Goal: Transaction & Acquisition: Purchase product/service

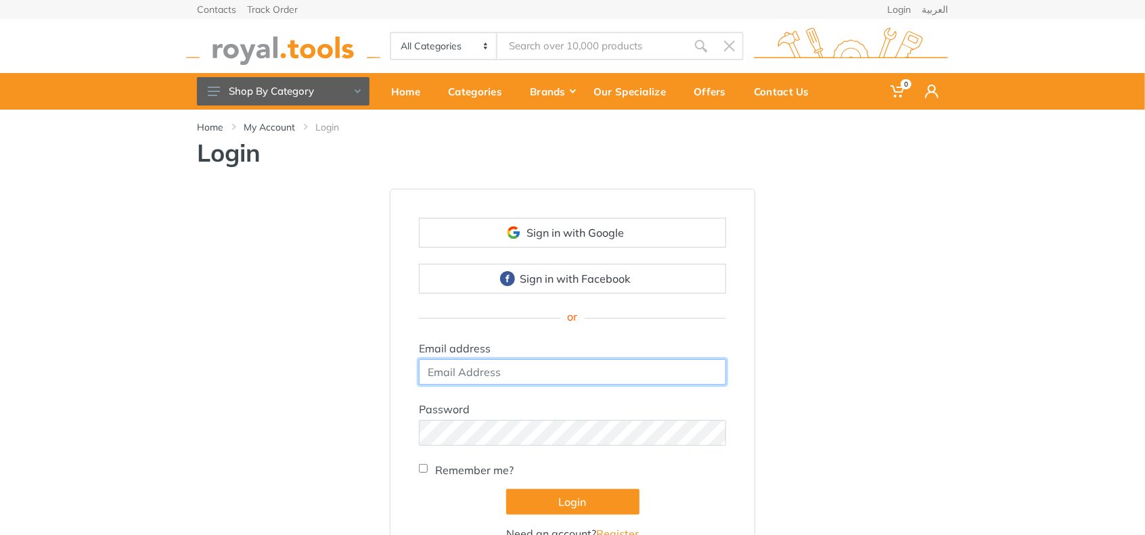
type input "lawrence"
click at [422, 466] on input "Remember me?" at bounding box center [423, 468] width 9 height 9
checkbox input "true"
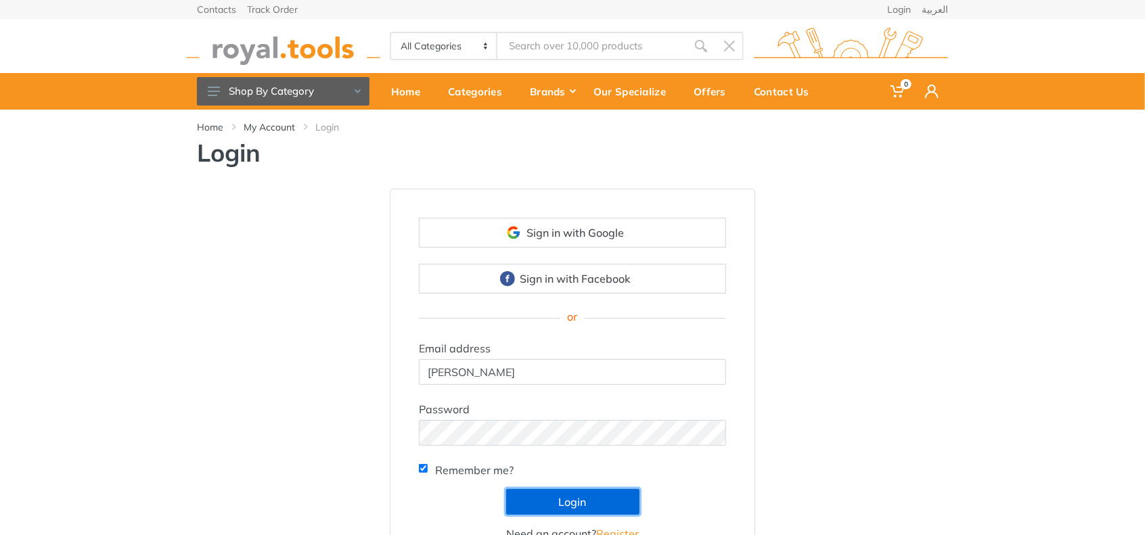
click at [569, 508] on button "Login" at bounding box center [572, 502] width 133 height 26
click at [568, 500] on button "Login" at bounding box center [572, 502] width 133 height 26
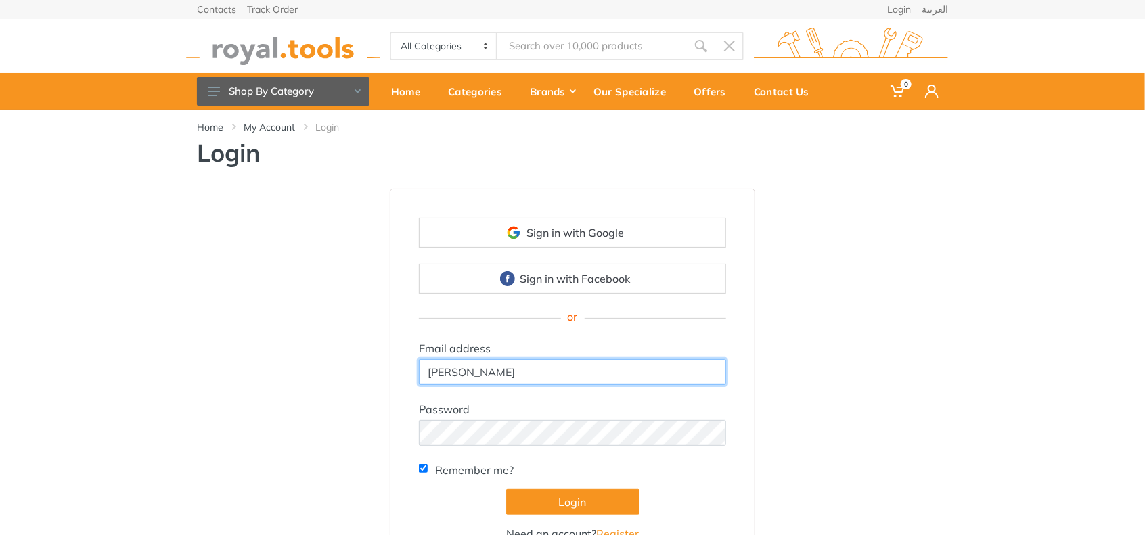
click at [536, 381] on input "[PERSON_NAME]" at bounding box center [572, 372] width 307 height 26
type input "lawrence@yahoo.com"
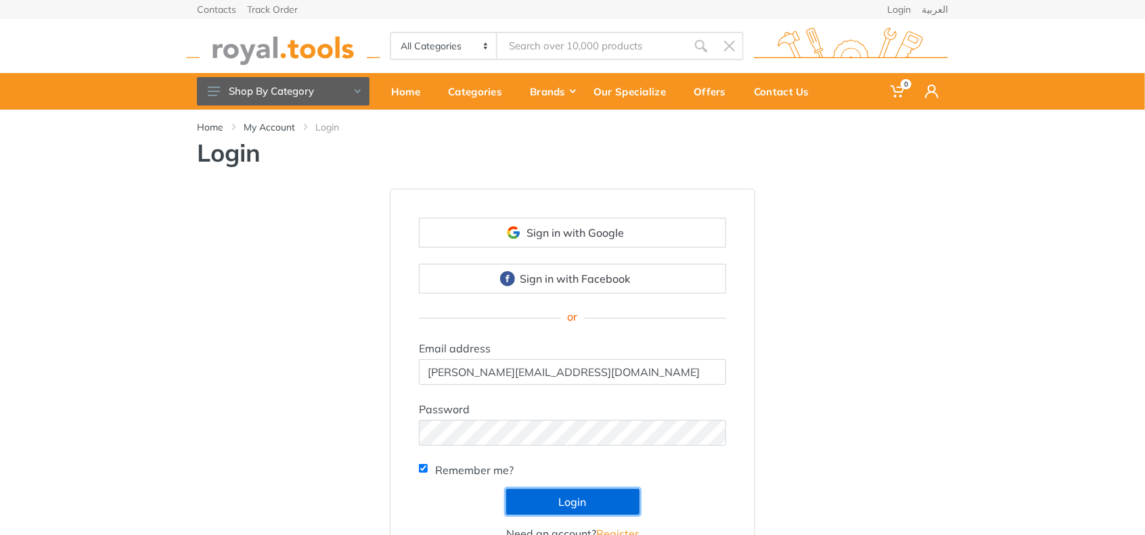
click at [584, 492] on button "Login" at bounding box center [572, 502] width 133 height 26
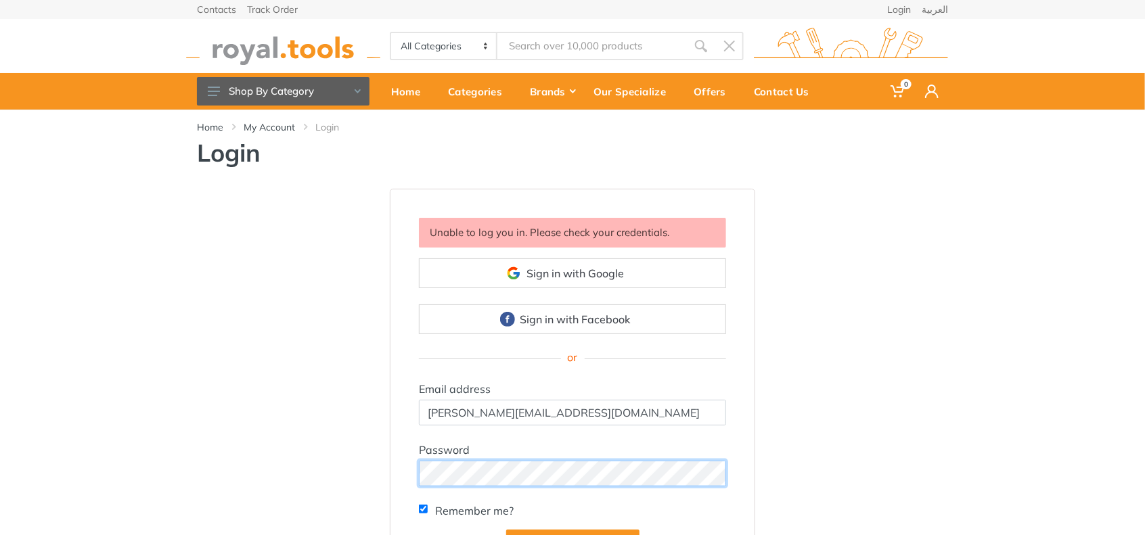
click at [531, 487] on form "Email address lawrence@yahoo.com Password Remember me? Login Need an account? R…" at bounding box center [572, 482] width 307 height 202
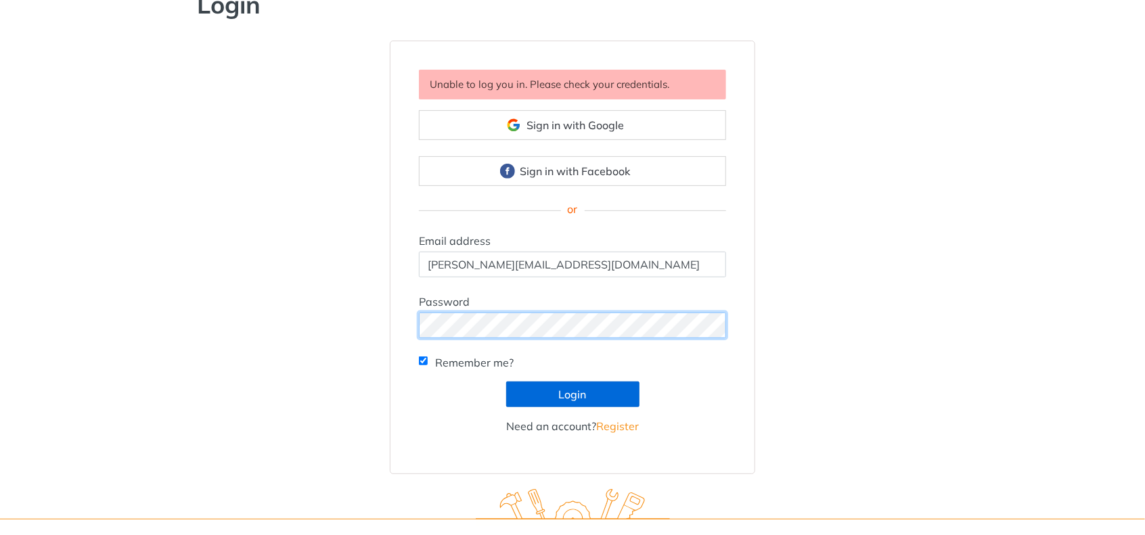
scroll to position [338, 0]
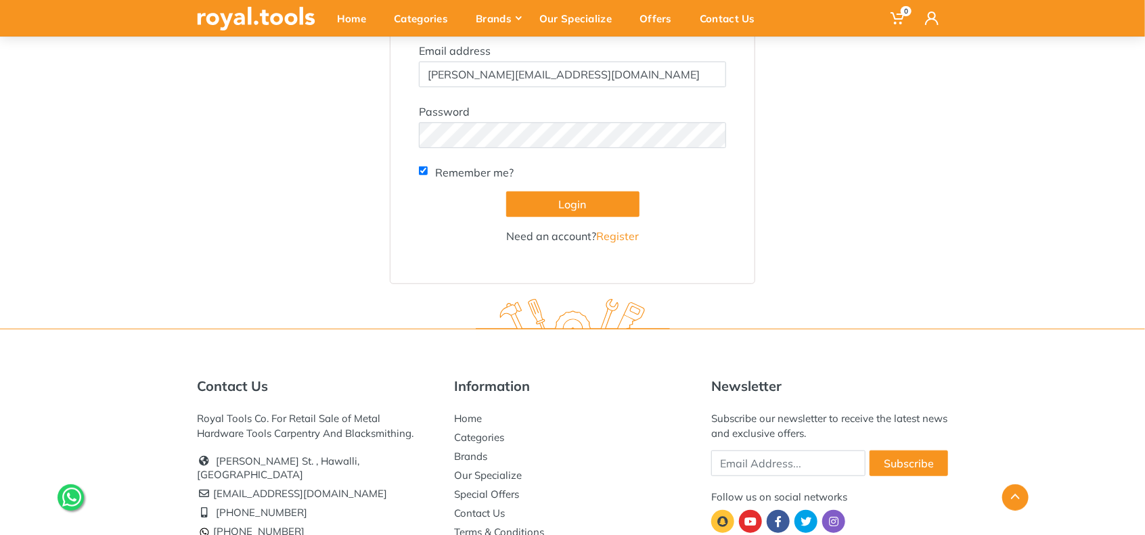
click at [562, 219] on form "Email address lawrence@yahoo.com Password Remember me? Login Need an account? R…" at bounding box center [572, 144] width 307 height 202
click at [563, 200] on button "Login" at bounding box center [572, 205] width 133 height 26
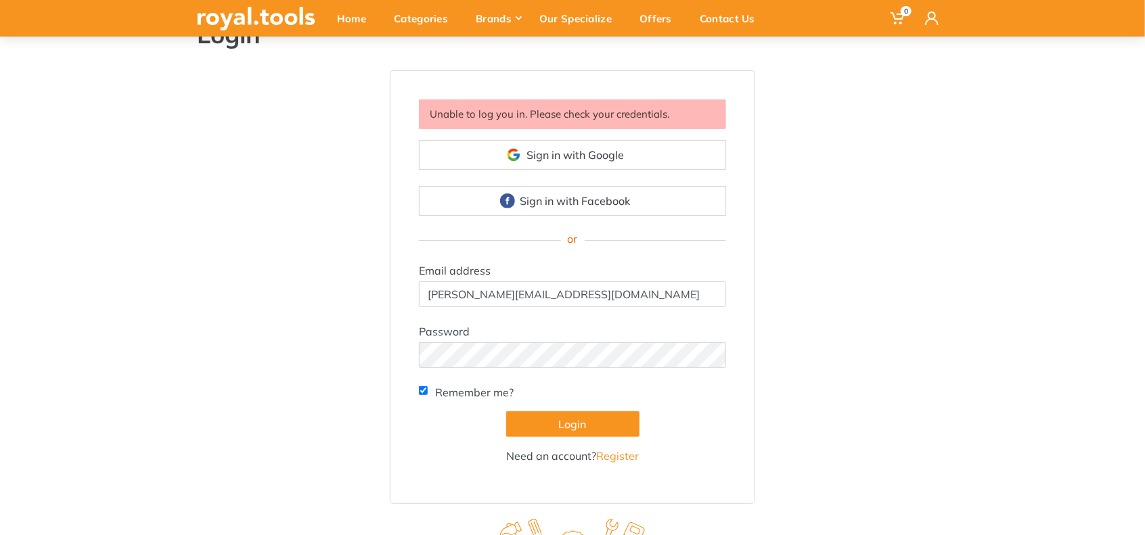
scroll to position [112, 0]
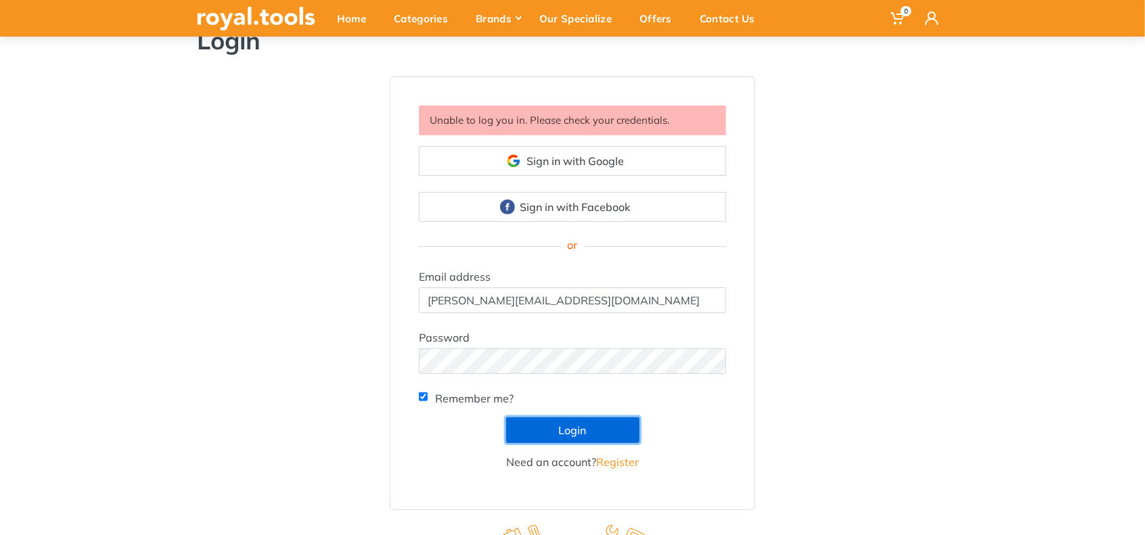
click at [588, 432] on button "Login" at bounding box center [572, 431] width 133 height 26
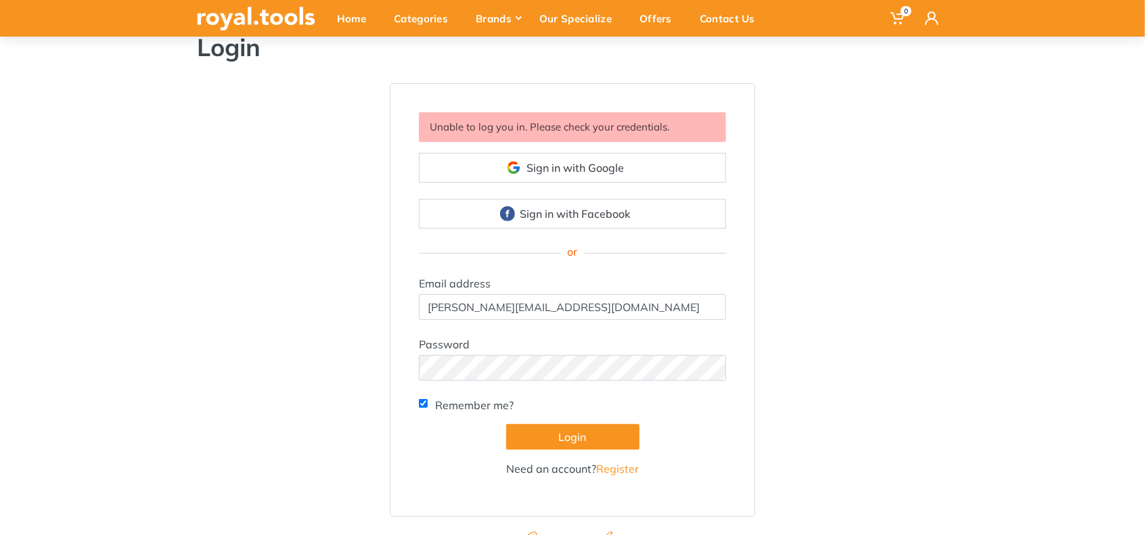
scroll to position [112, 0]
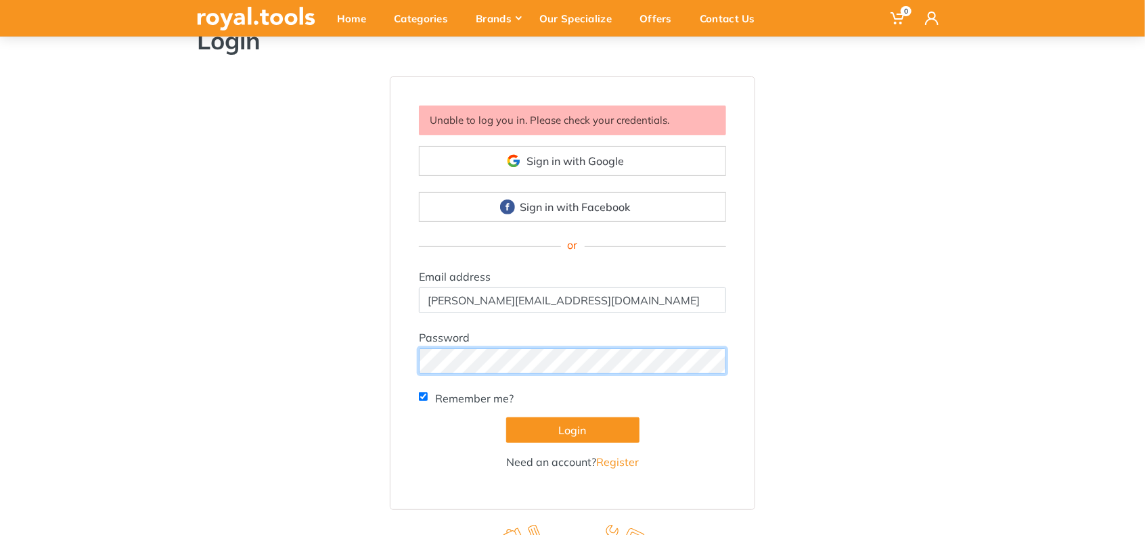
click at [506, 418] on button "Login" at bounding box center [572, 431] width 133 height 26
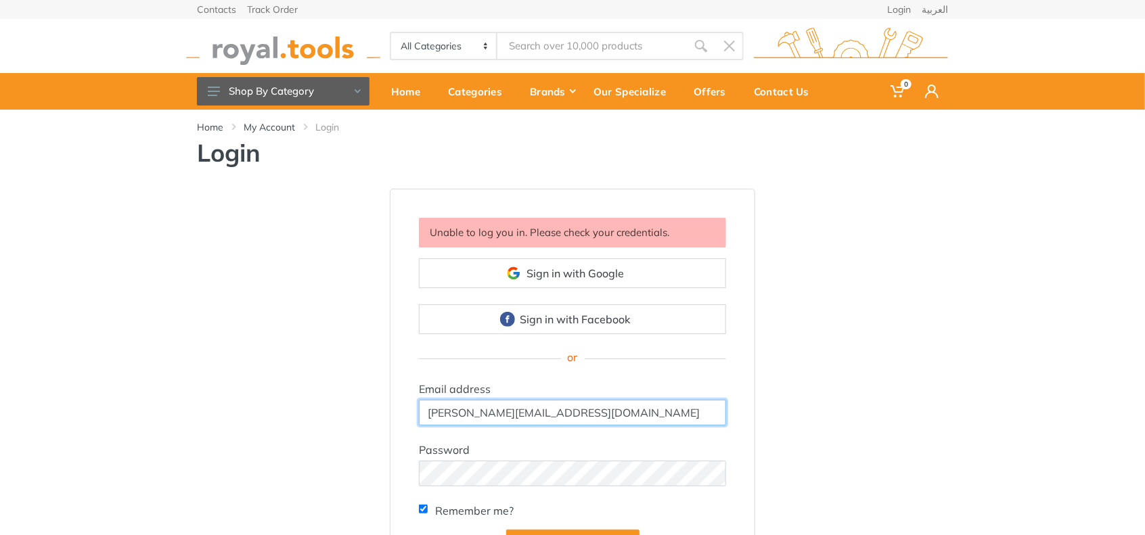
click at [583, 416] on input "[PERSON_NAME][EMAIL_ADDRESS][DOMAIN_NAME]" at bounding box center [572, 413] width 307 height 26
click at [830, 449] on div "Unable to log you in. Please check your credentials. Sign in with Google Sign i…" at bounding box center [573, 406] width 772 height 434
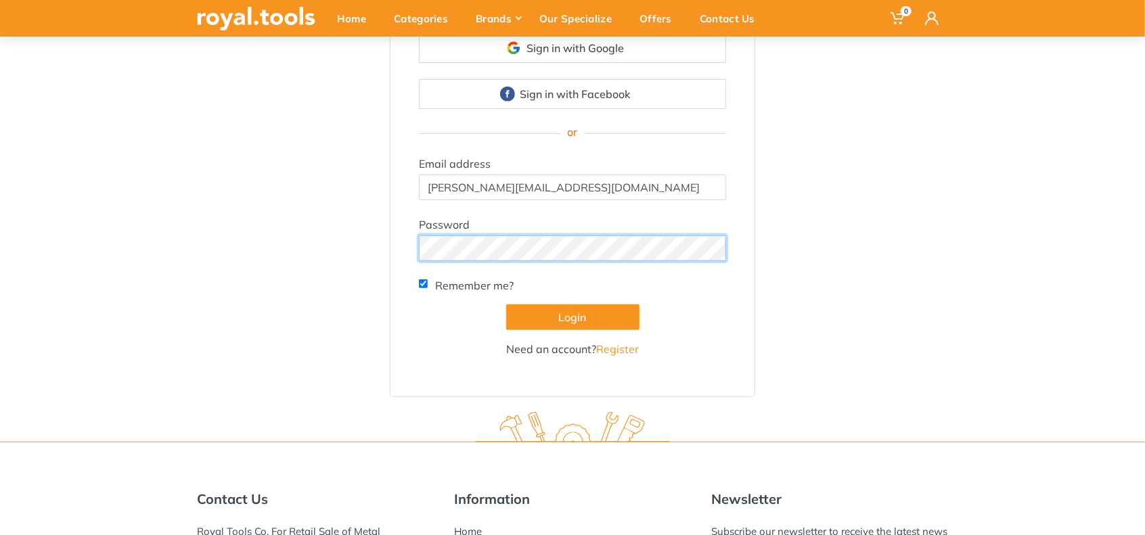
scroll to position [112, 0]
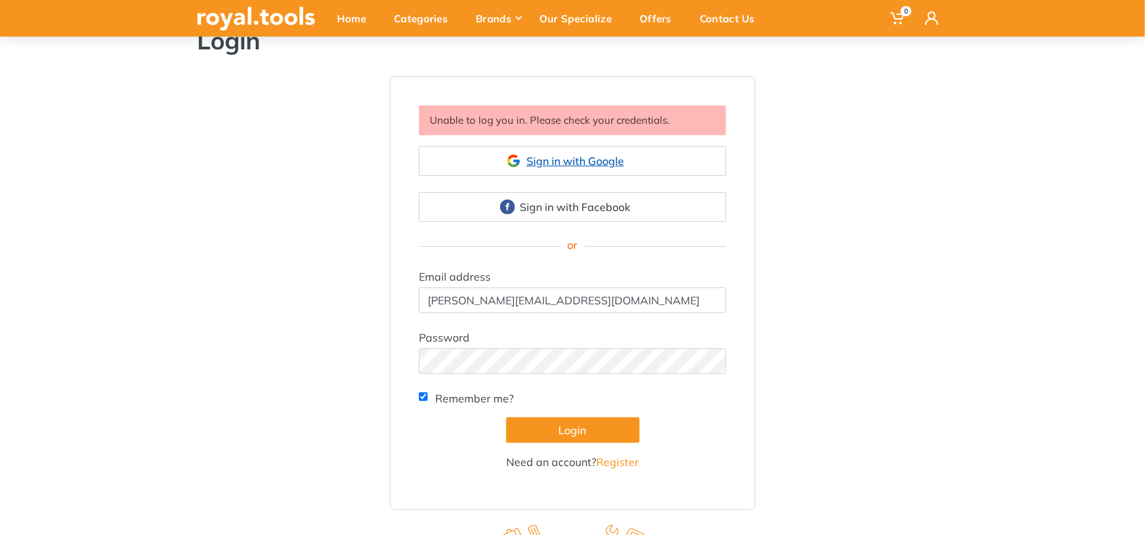
click at [581, 155] on link "Sign in with Google" at bounding box center [572, 161] width 307 height 30
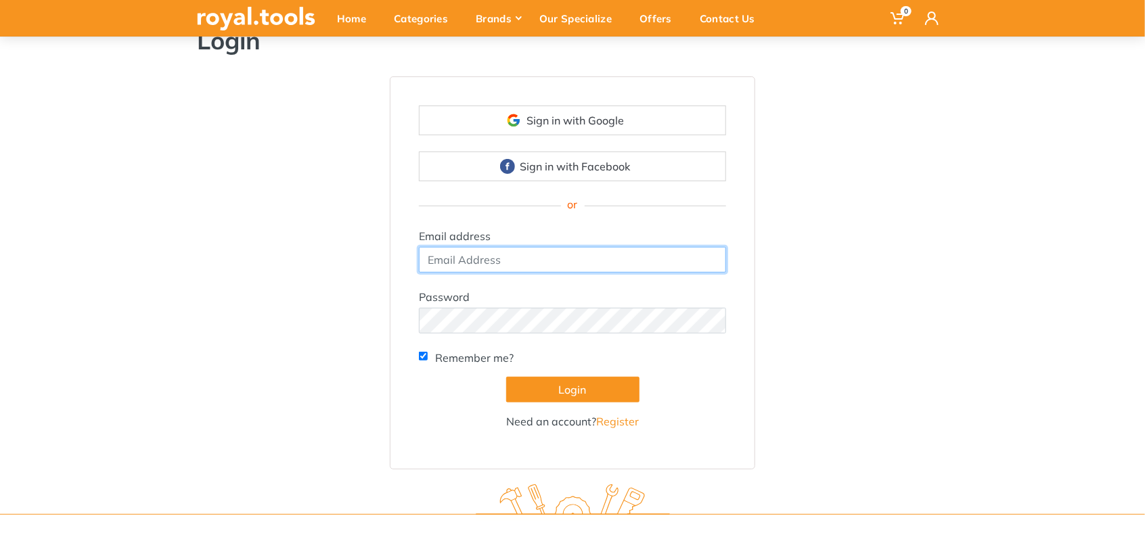
click at [460, 263] on input "email" at bounding box center [572, 260] width 307 height 26
click at [482, 265] on input "[PERSON_NAME]" at bounding box center [572, 260] width 307 height 26
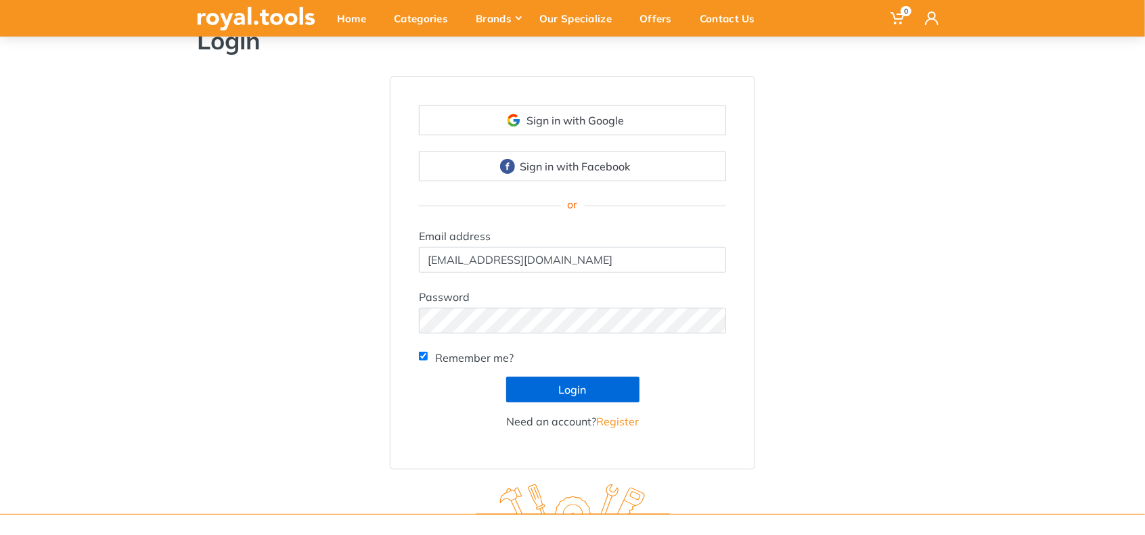
type input "[EMAIL_ADDRESS][DOMAIN_NAME]"
click at [555, 395] on button "Login" at bounding box center [572, 390] width 133 height 26
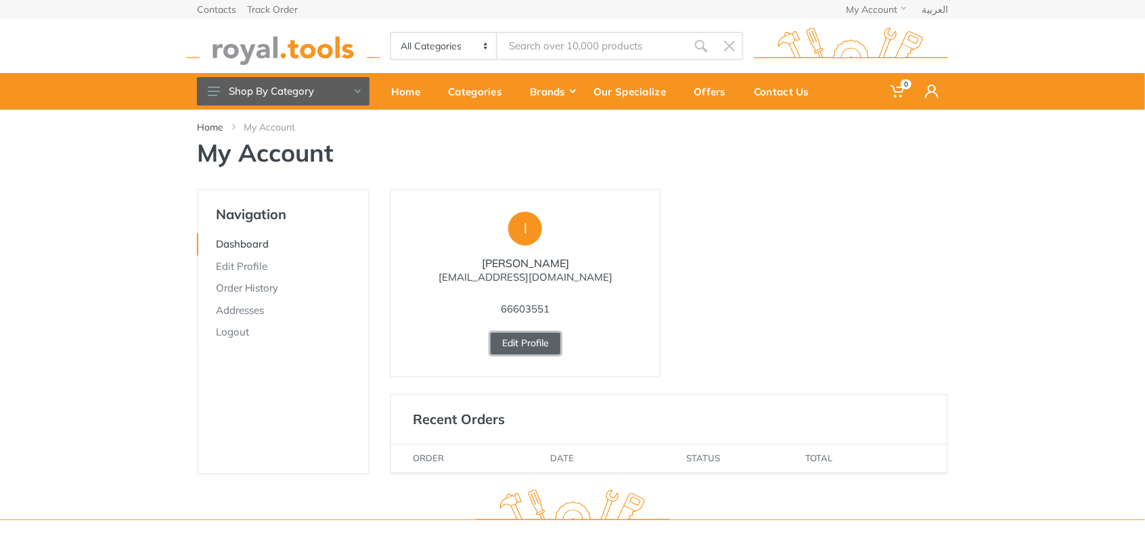
click at [512, 343] on link "Edit Profile" at bounding box center [526, 344] width 70 height 22
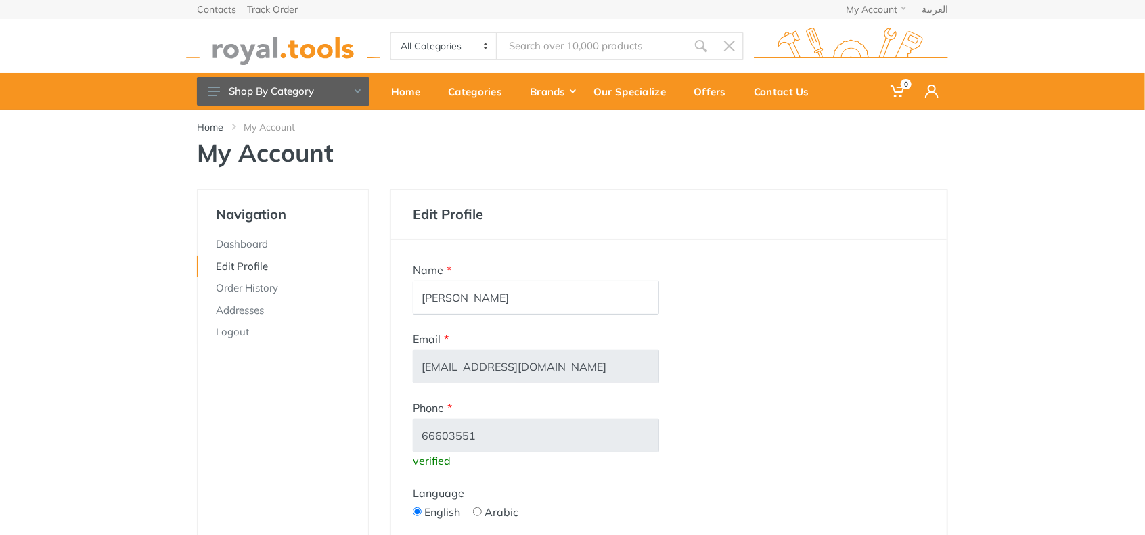
type input "6660 3551"
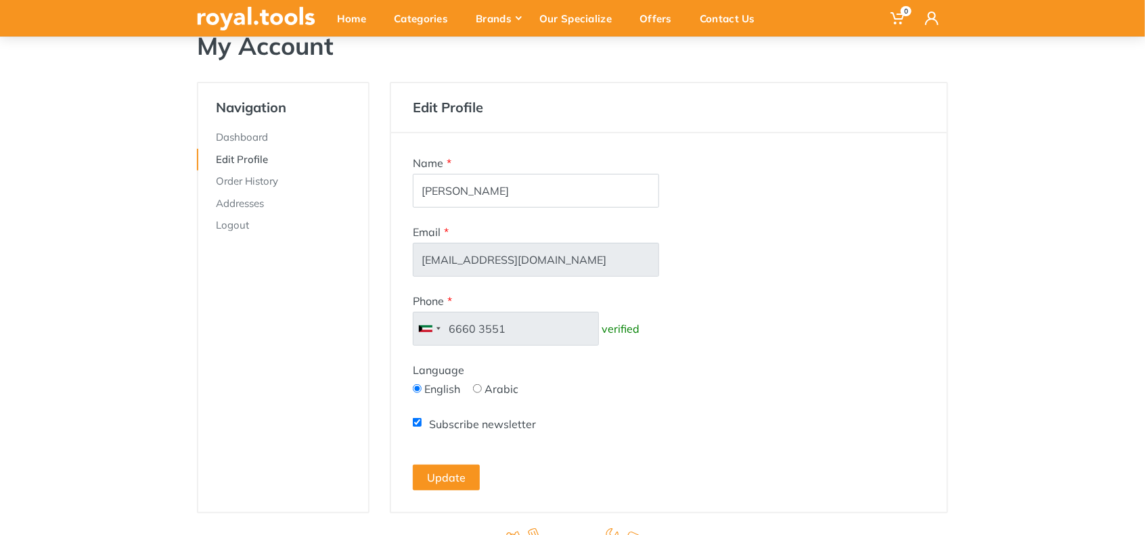
scroll to position [112, 0]
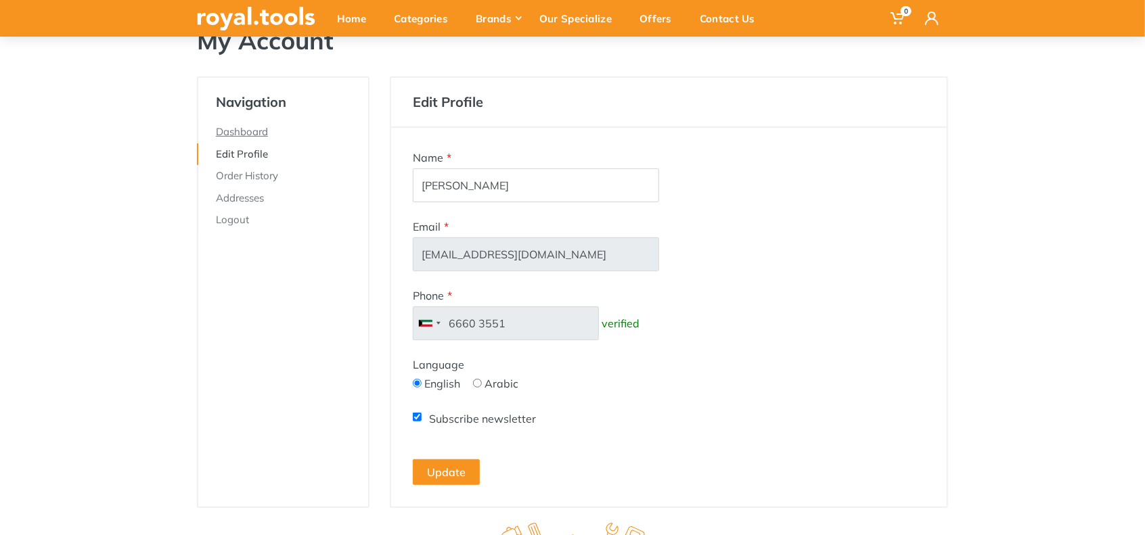
click at [249, 135] on link "Dashboard" at bounding box center [282, 132] width 171 height 22
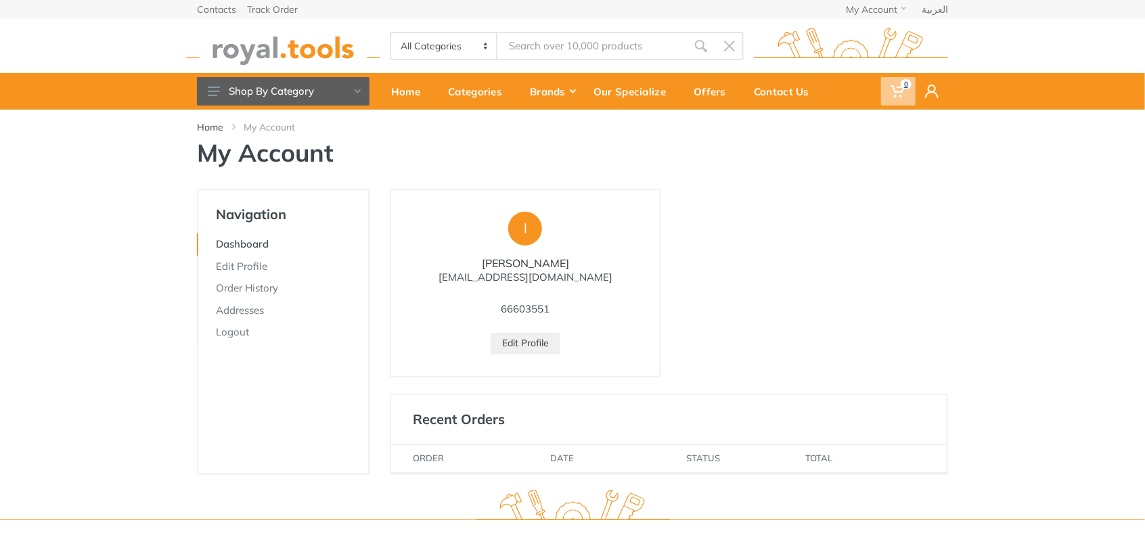
click at [902, 85] on span "0" at bounding box center [906, 84] width 11 height 10
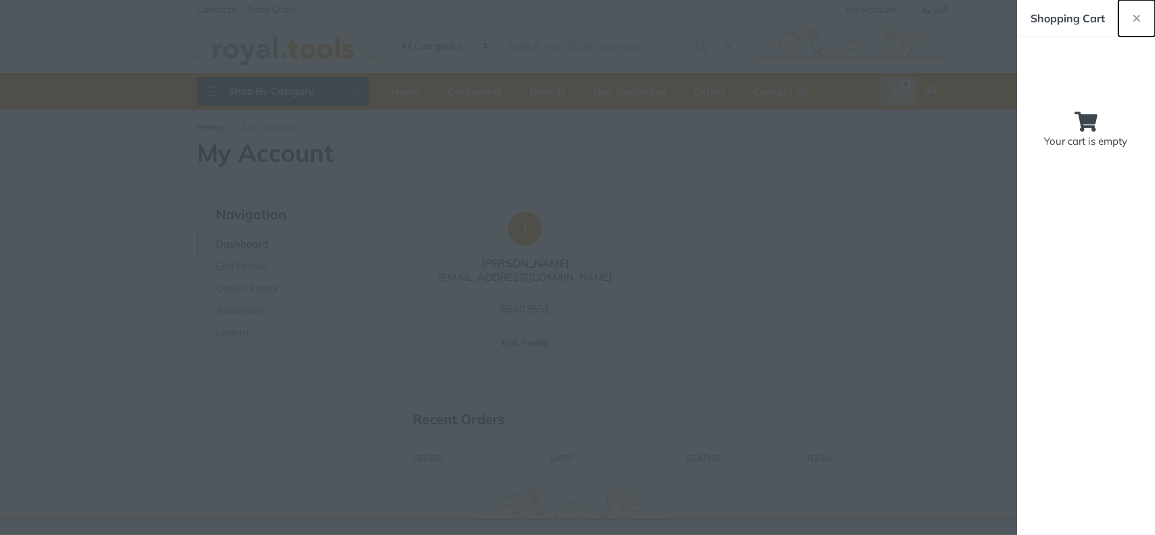
click at [1137, 10] on button "button" at bounding box center [1137, 18] width 37 height 37
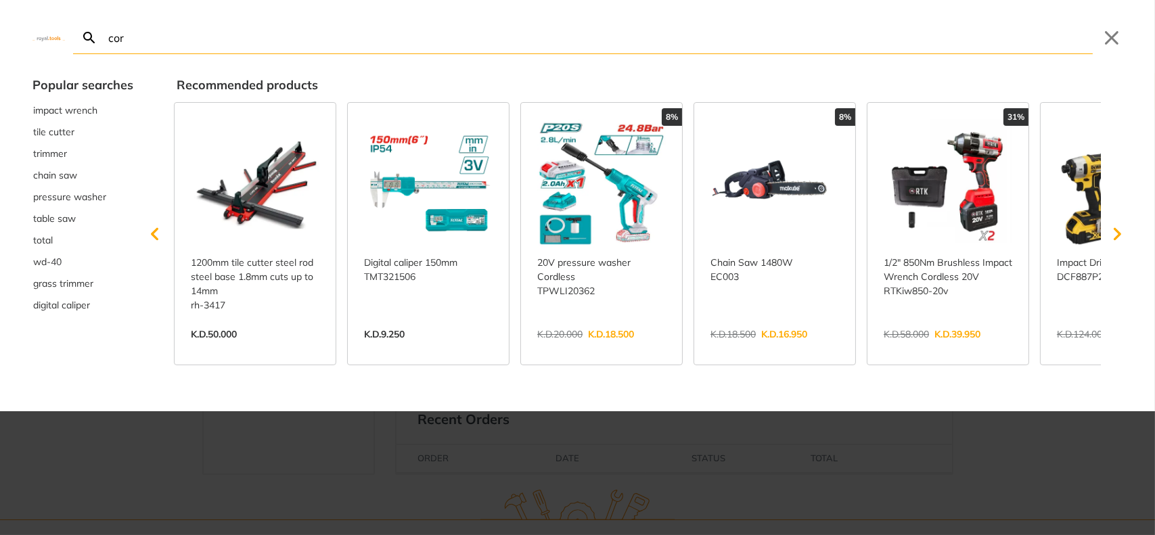
type input "cor"
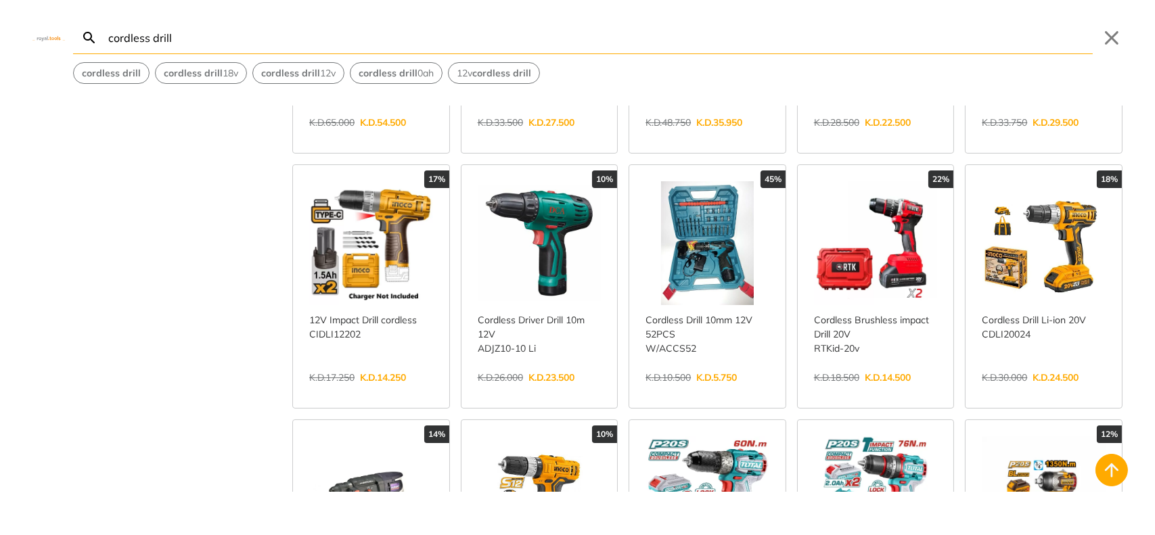
scroll to position [1241, 0]
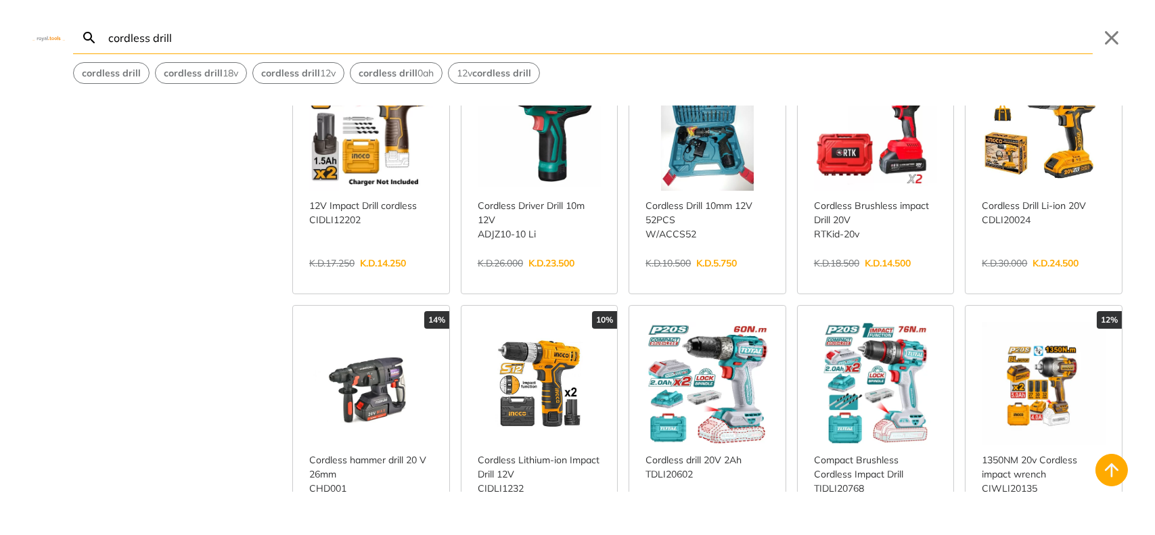
scroll to position [1354, 0]
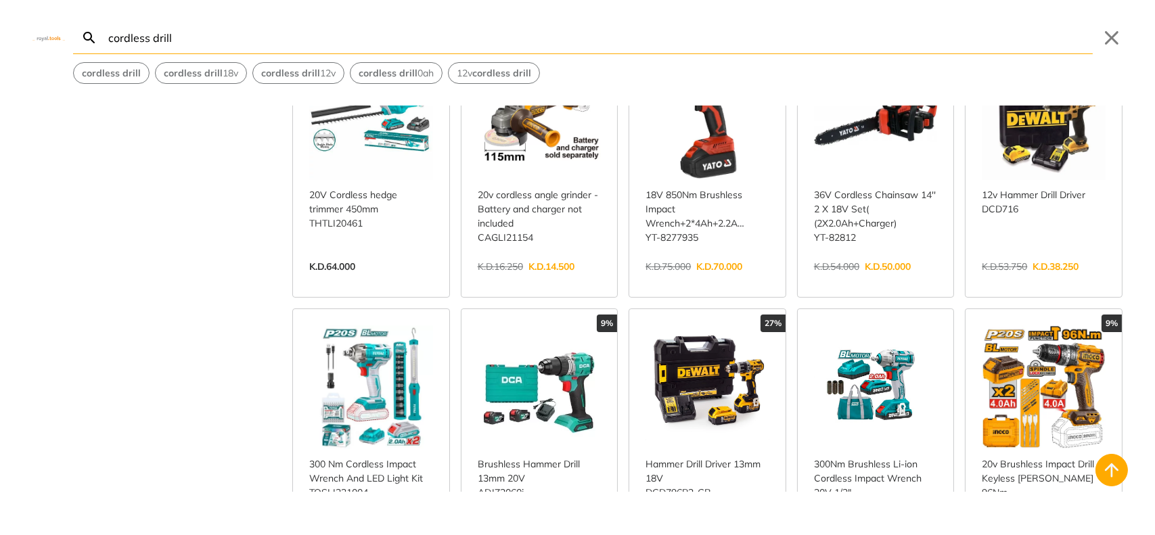
scroll to position [3497, 0]
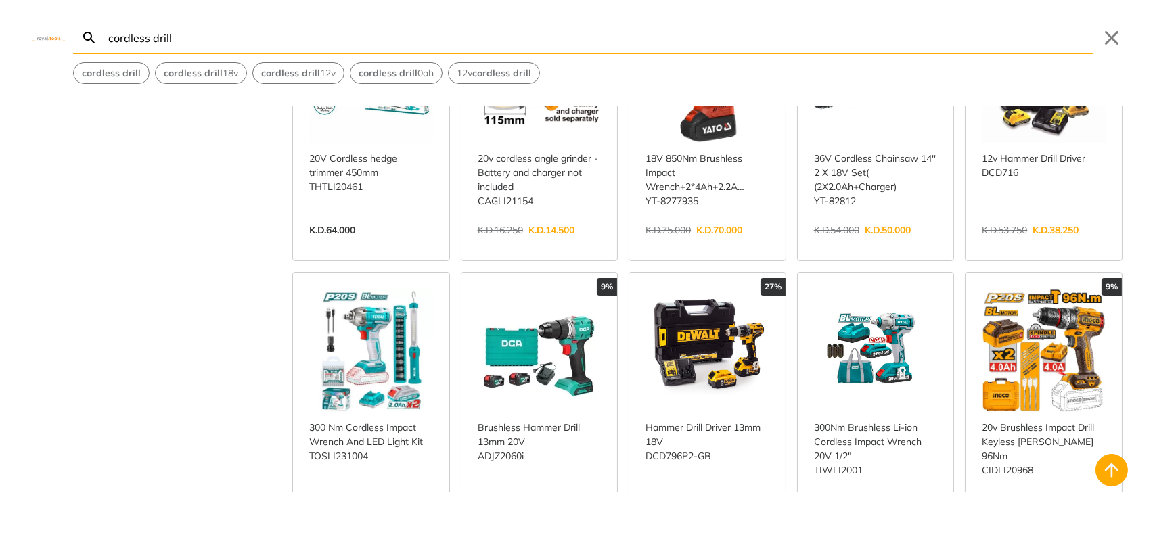
type input "cordless drill"
click at [703, 514] on link "View more →" at bounding box center [708, 514] width 124 height 0
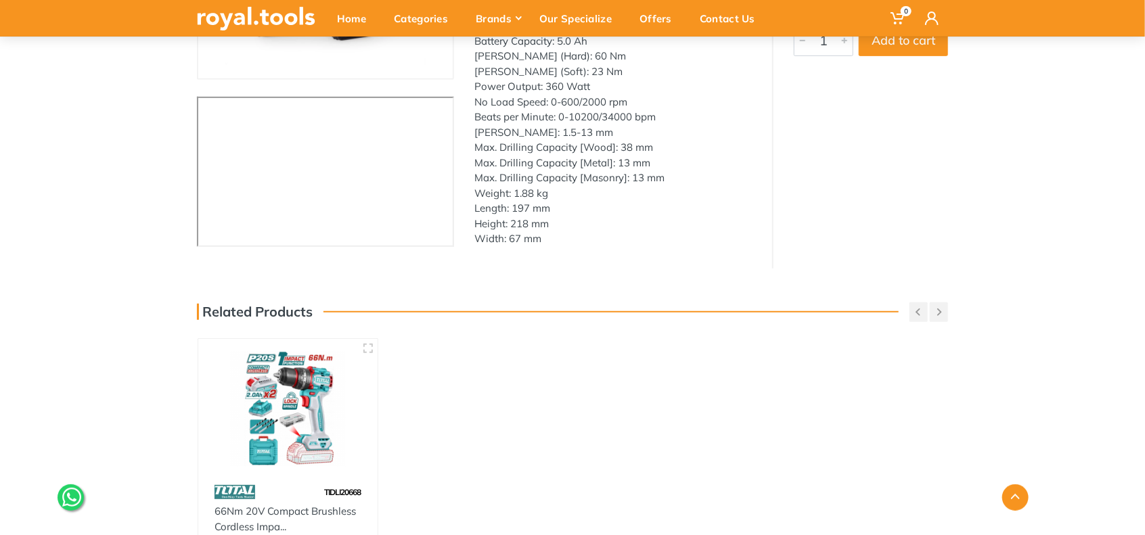
scroll to position [112, 0]
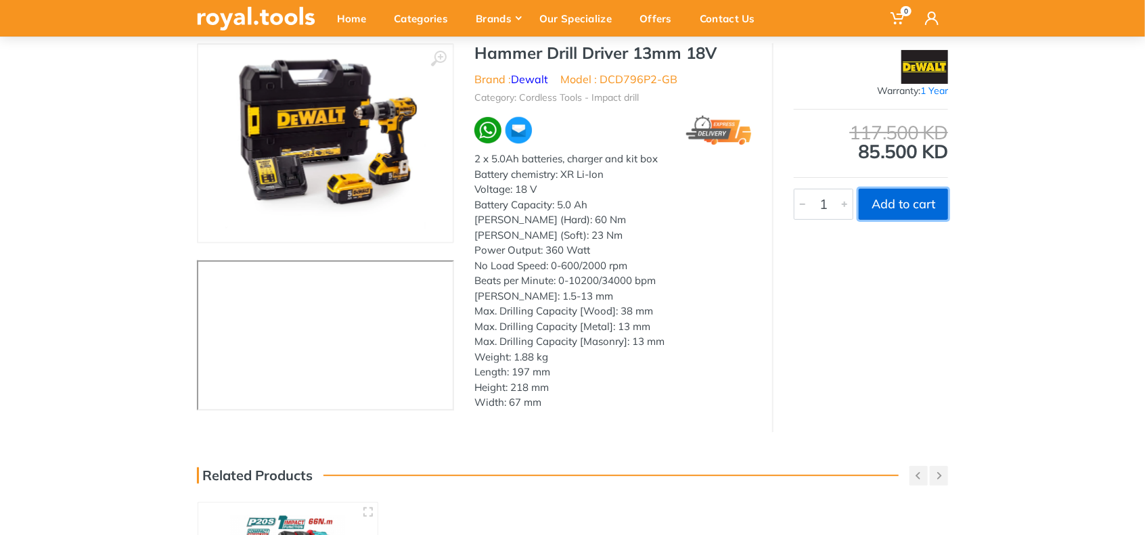
click at [906, 204] on button "Add to cart" at bounding box center [903, 204] width 89 height 31
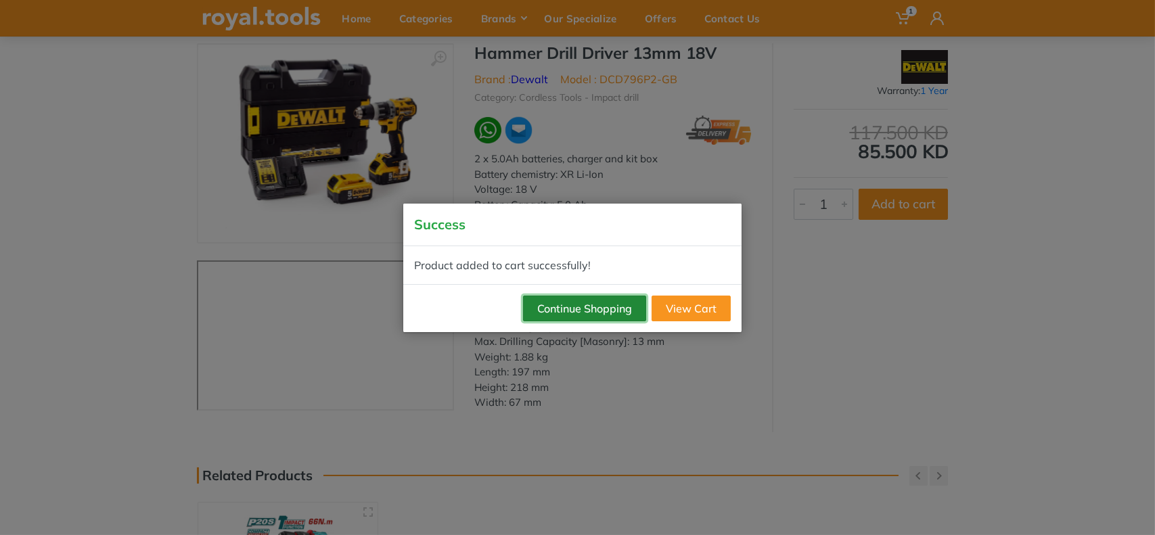
click at [613, 311] on button "Continue Shopping" at bounding box center [584, 309] width 123 height 26
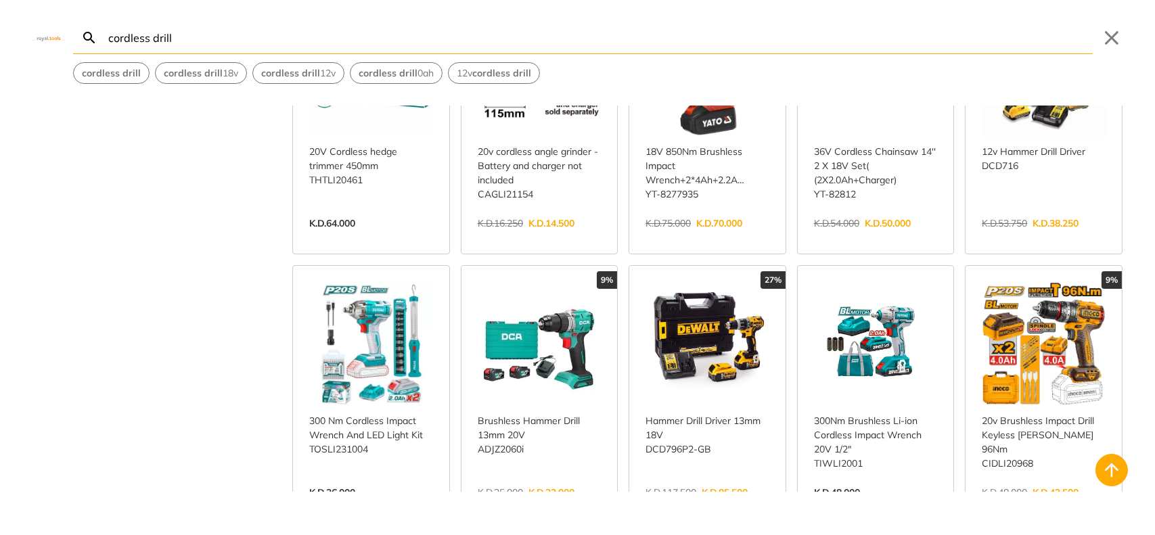
scroll to position [3508, 0]
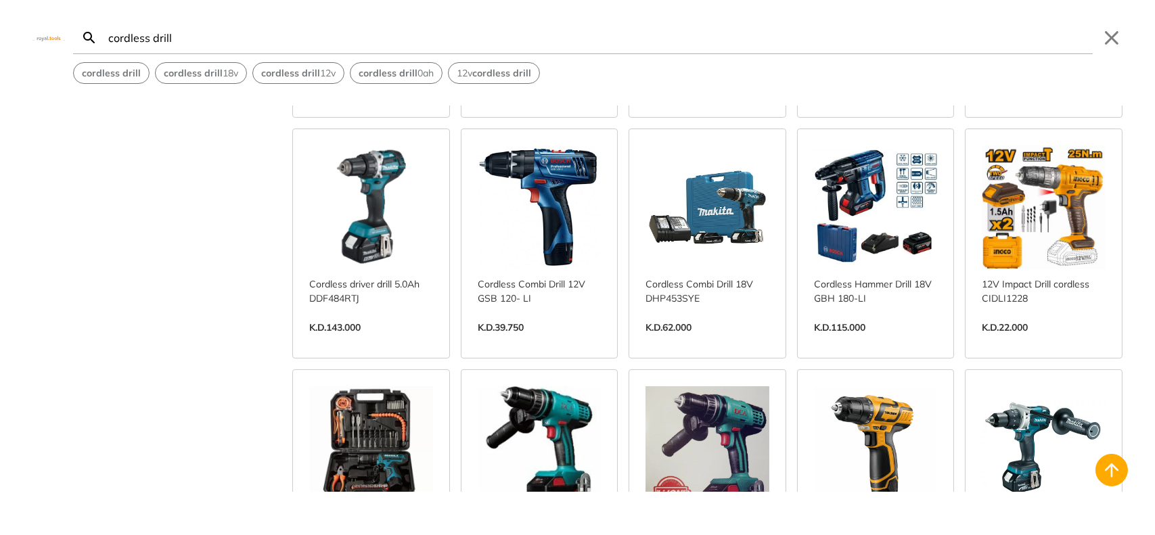
scroll to position [4749, 0]
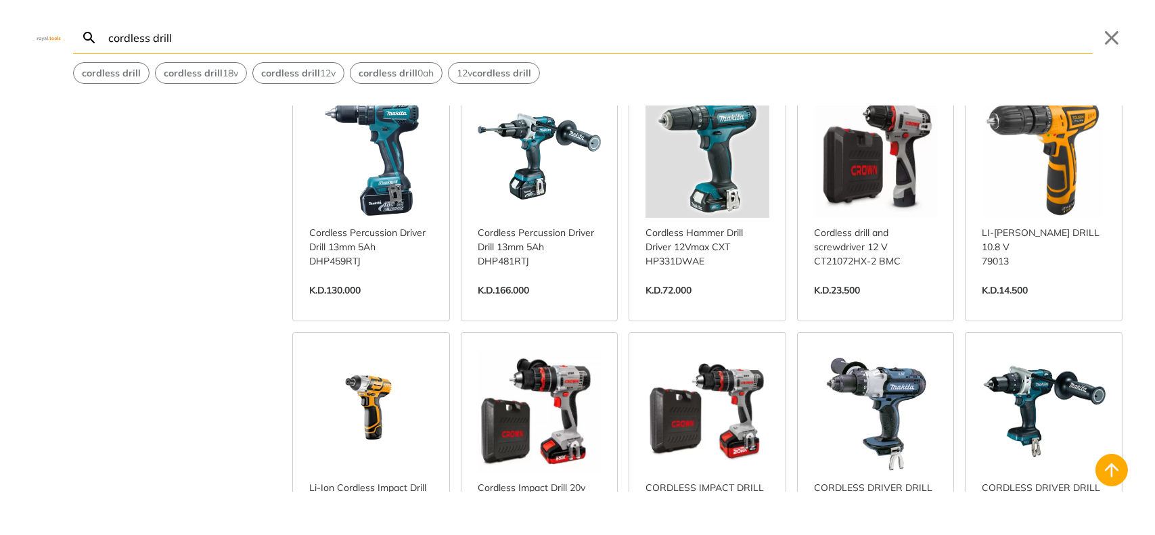
scroll to position [5539, 0]
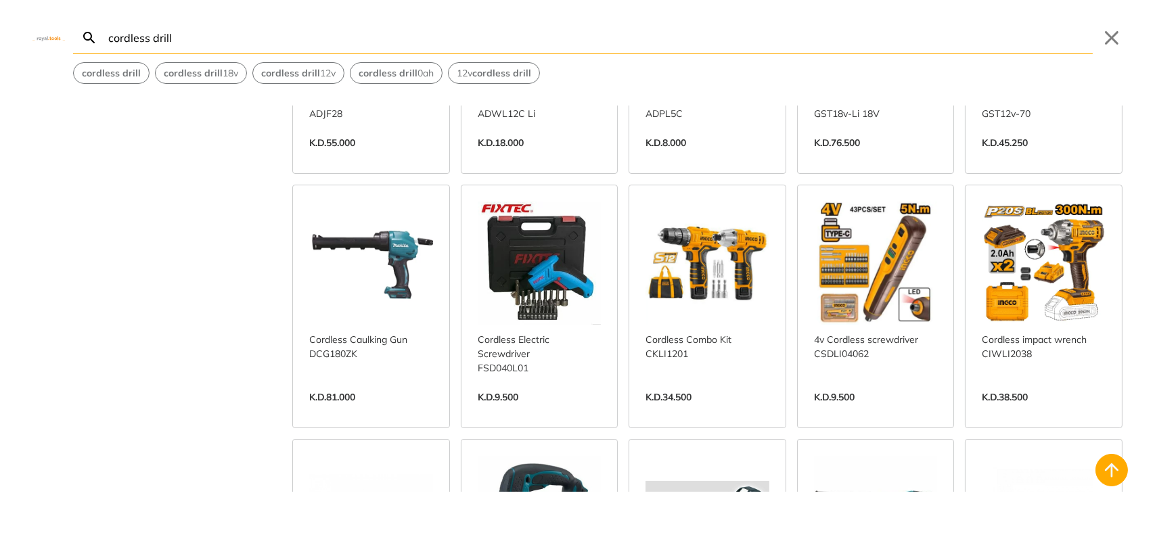
scroll to position [6667, 0]
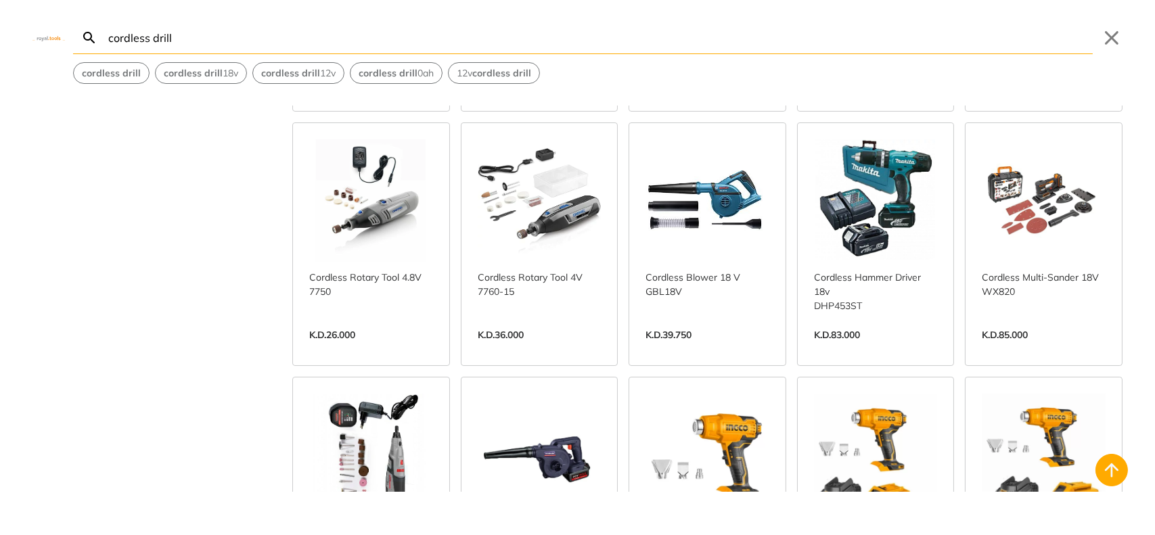
scroll to position [7795, 0]
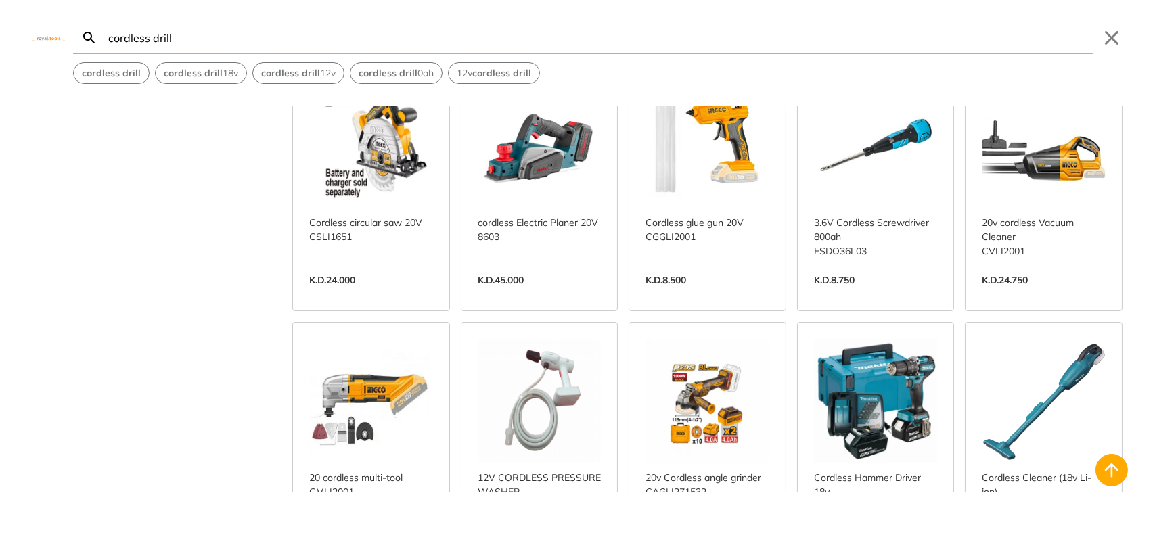
scroll to position [8246, 0]
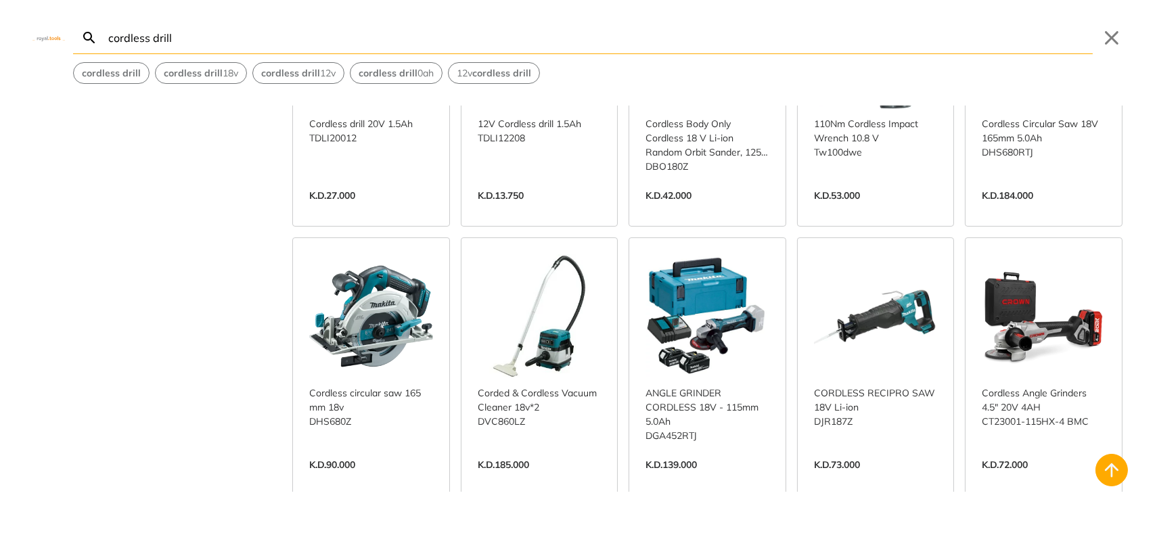
scroll to position [9600, 0]
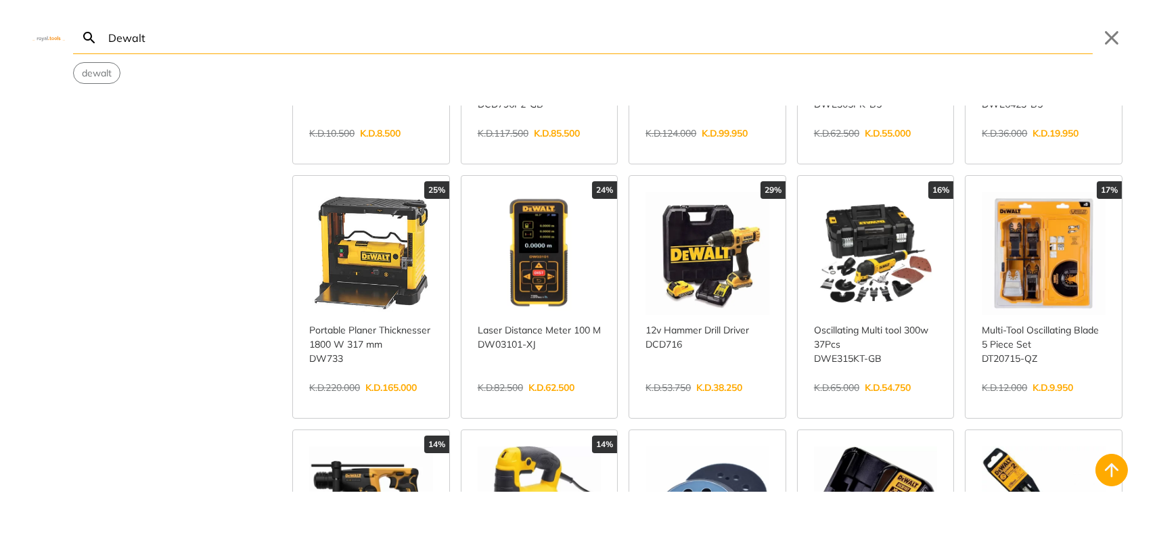
scroll to position [225, 0]
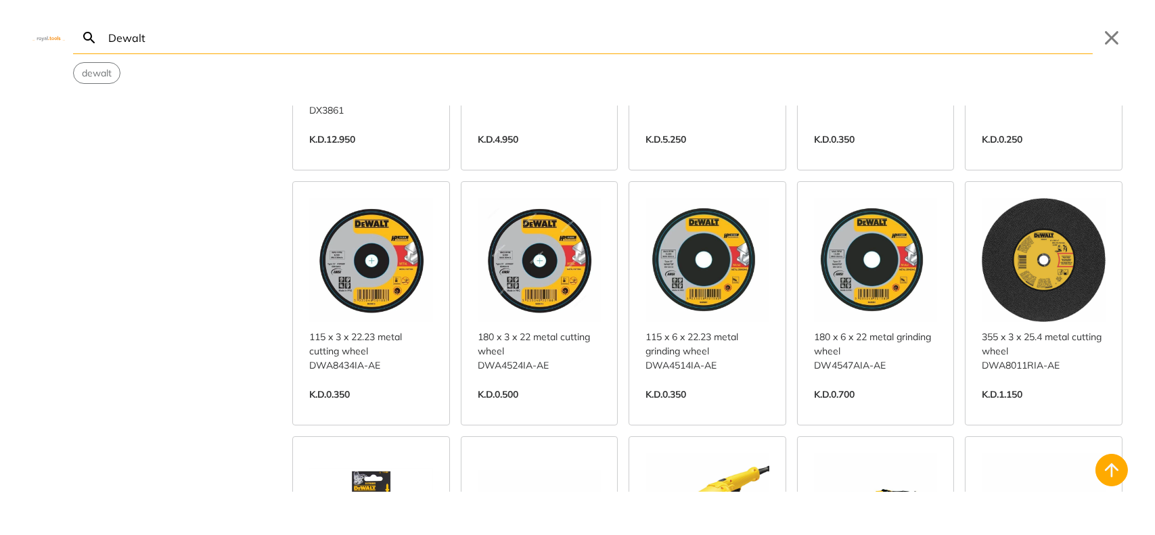
scroll to position [2594, 0]
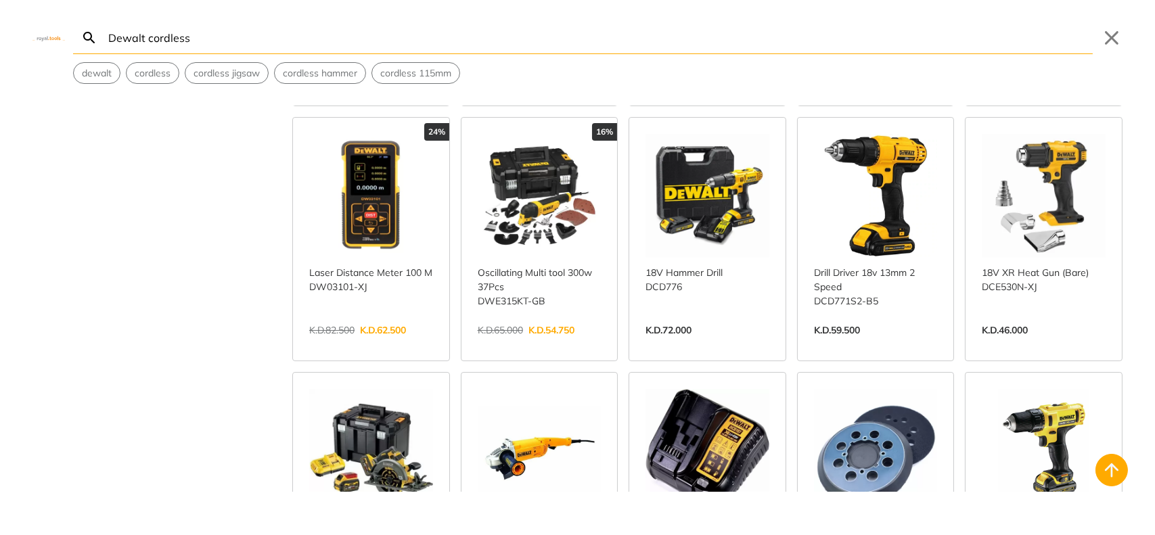
scroll to position [564, 0]
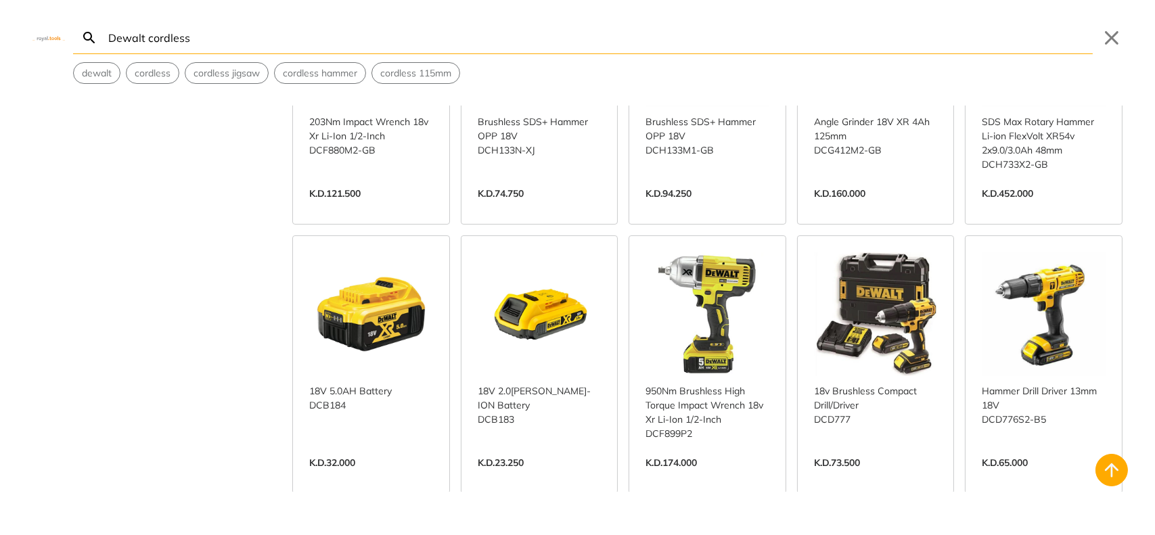
scroll to position [1241, 0]
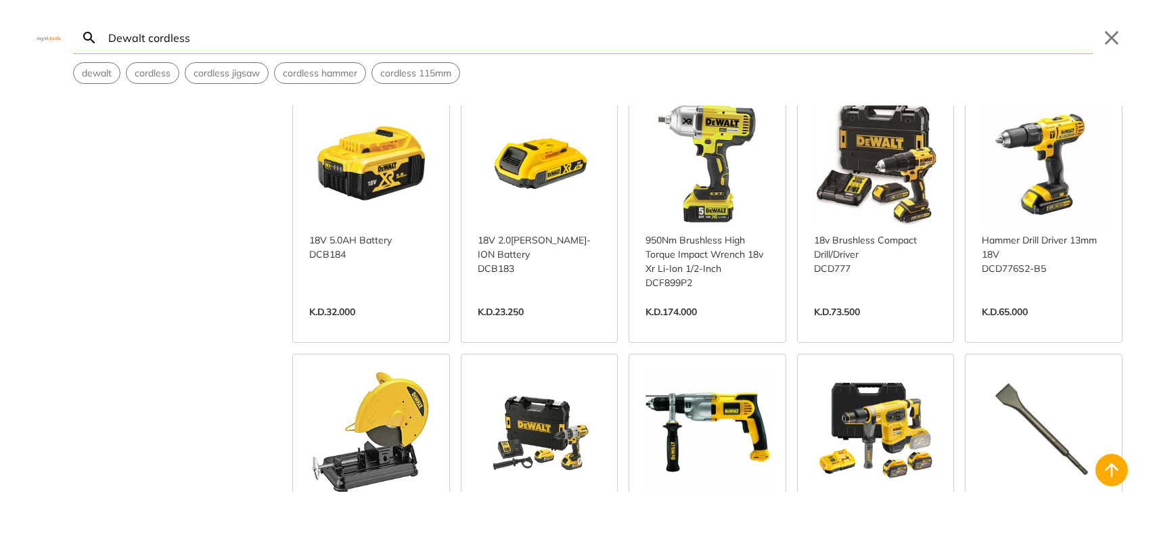
scroll to position [1241, 0]
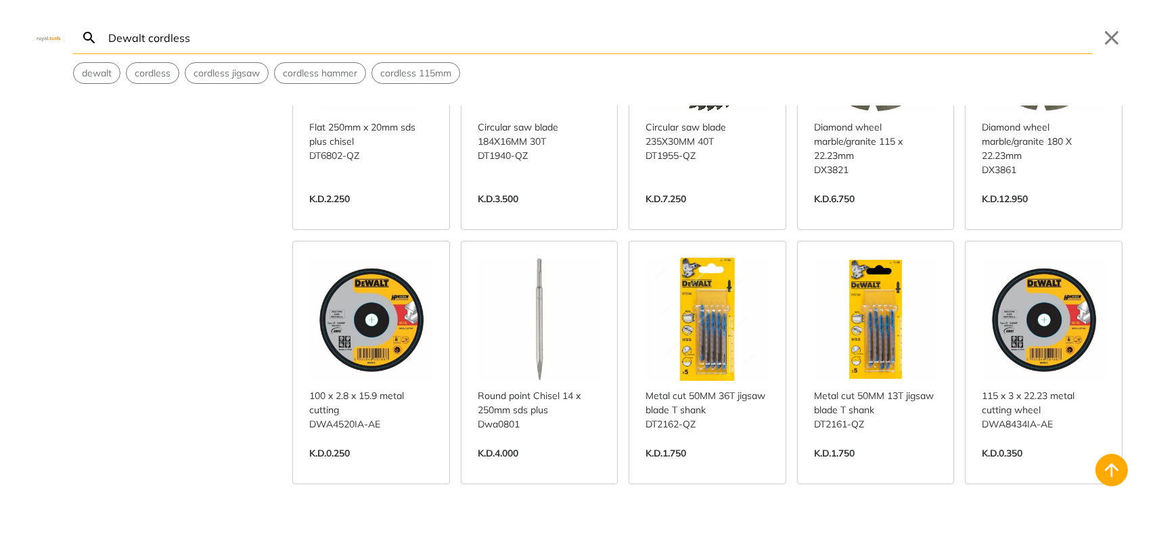
scroll to position [3046, 0]
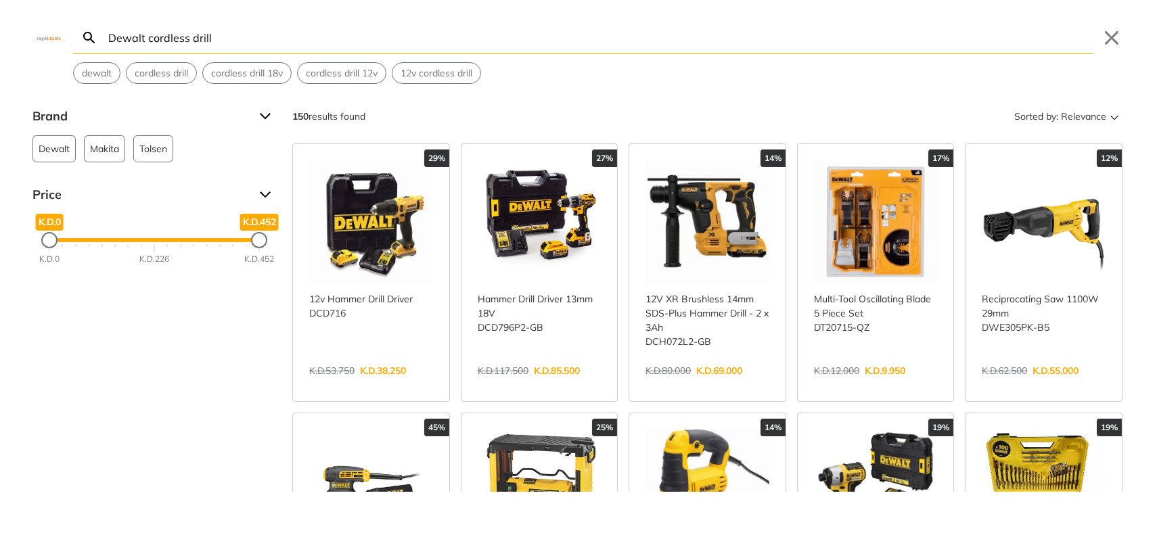
type input "Dewalt cordless drill"
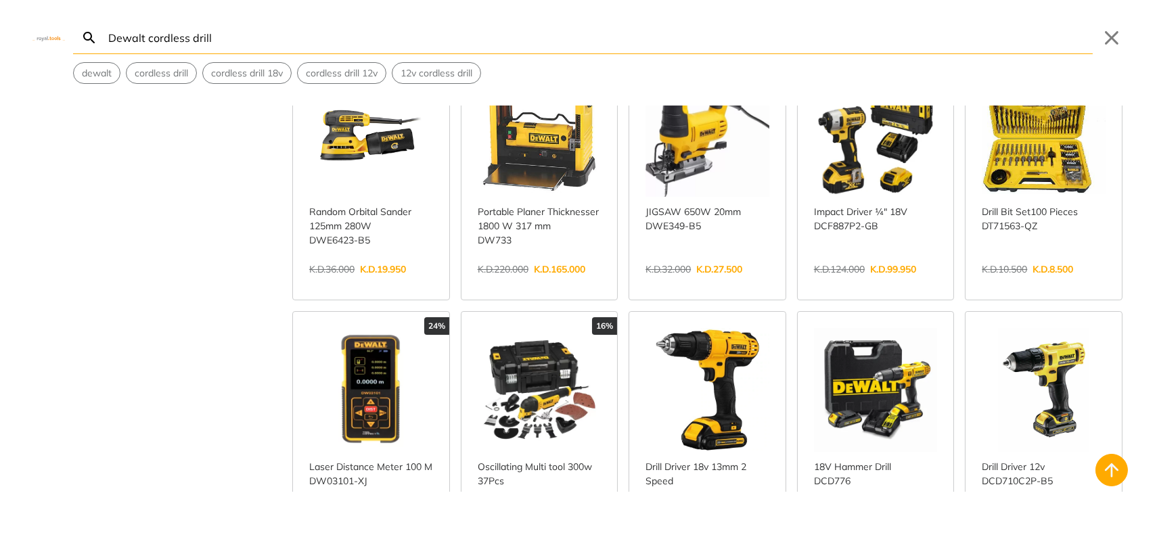
scroll to position [451, 0]
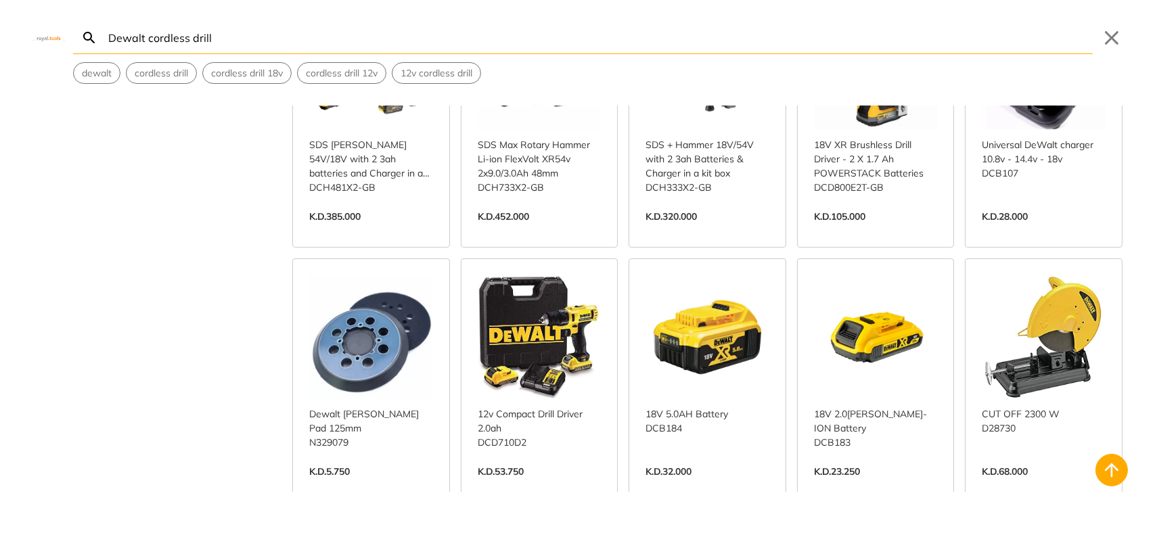
scroll to position [1241, 0]
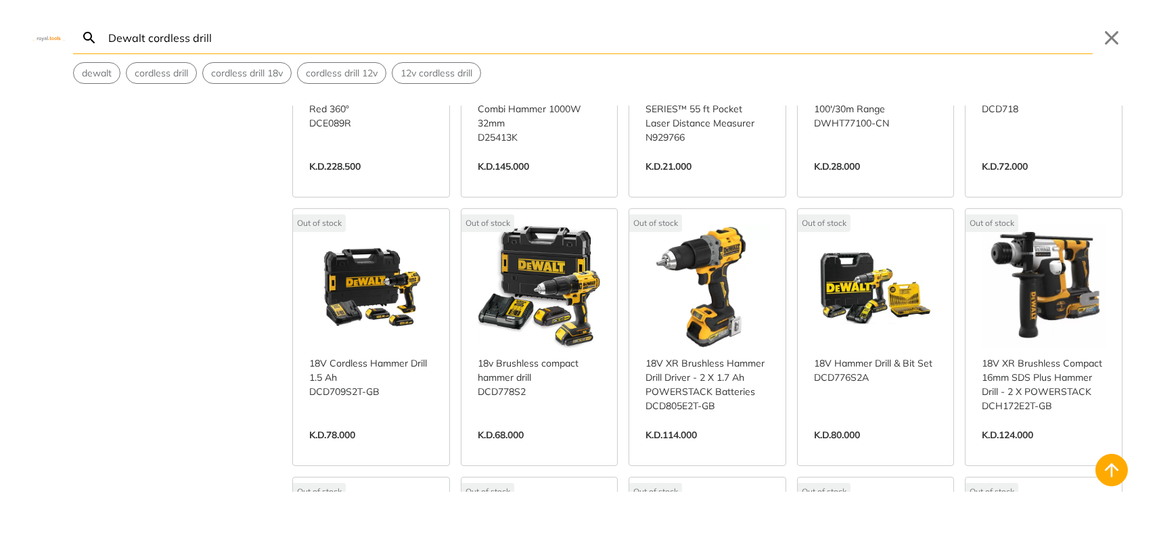
scroll to position [6679, 0]
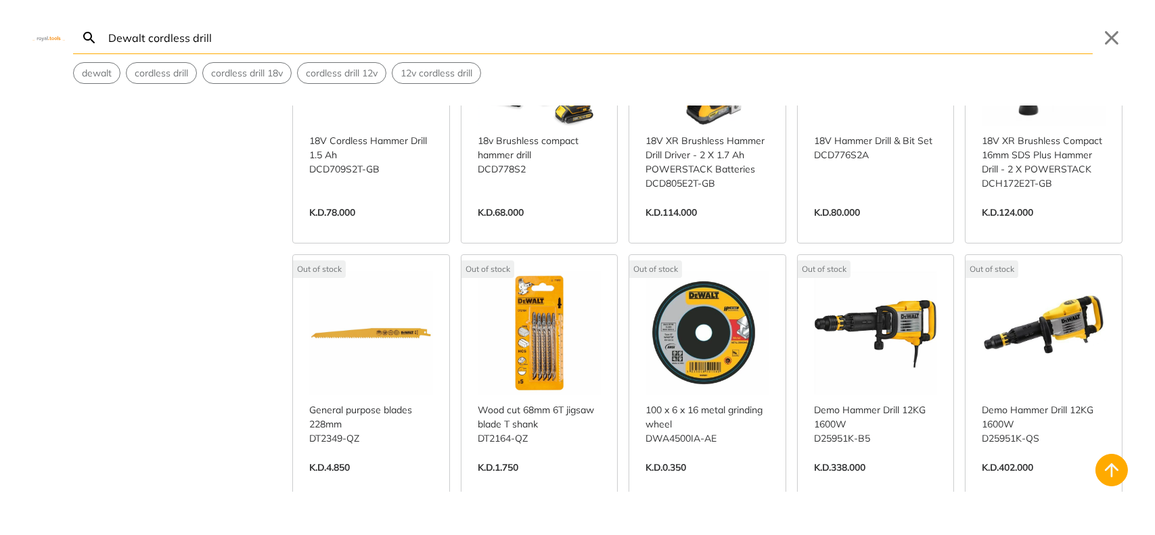
scroll to position [6674, 0]
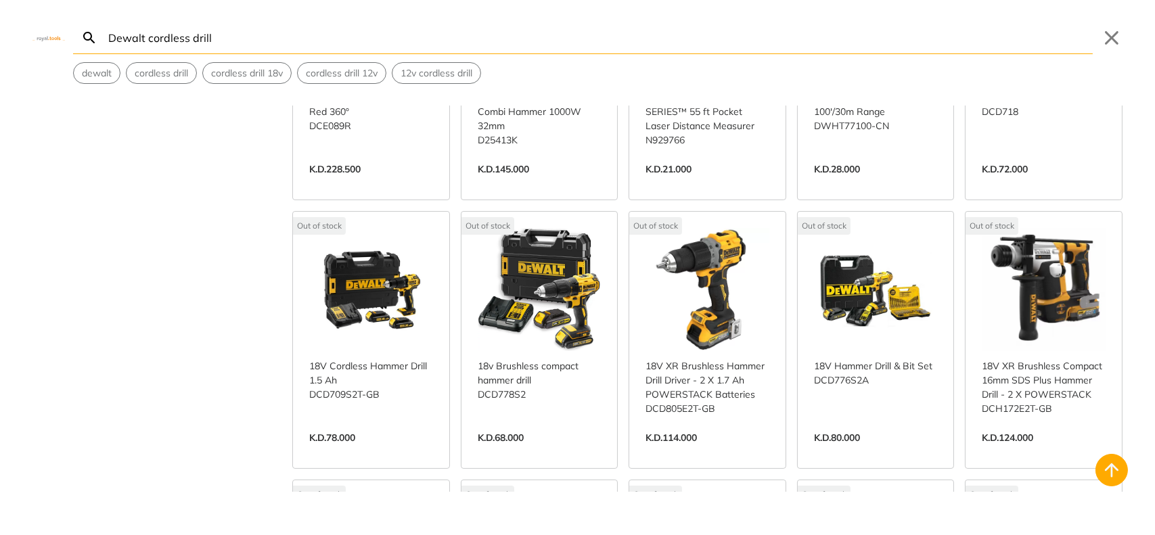
click at [573, 452] on link "View more →" at bounding box center [540, 452] width 124 height 0
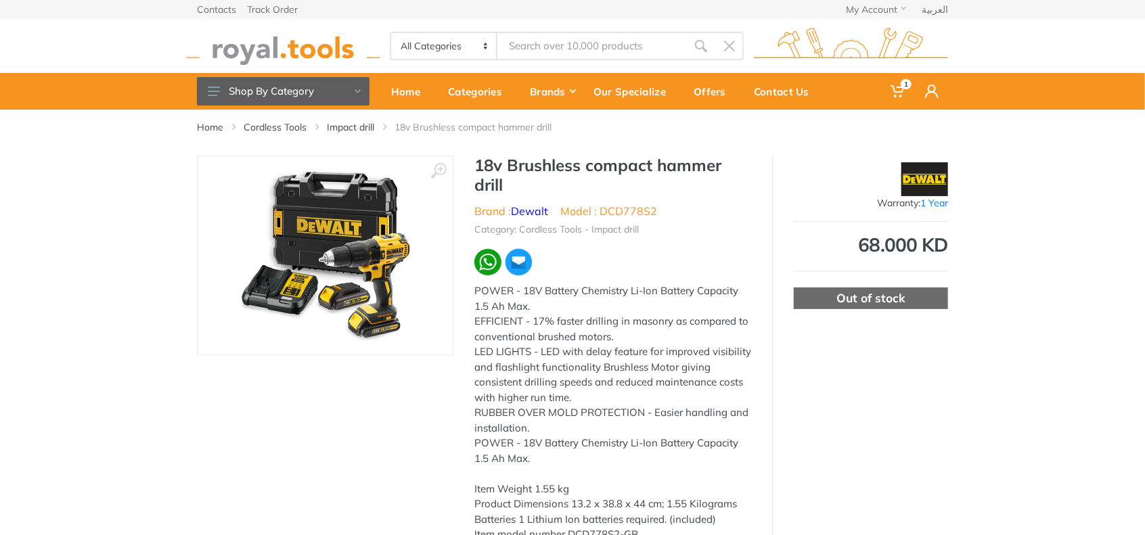
type input "Dewalt cordless drill"
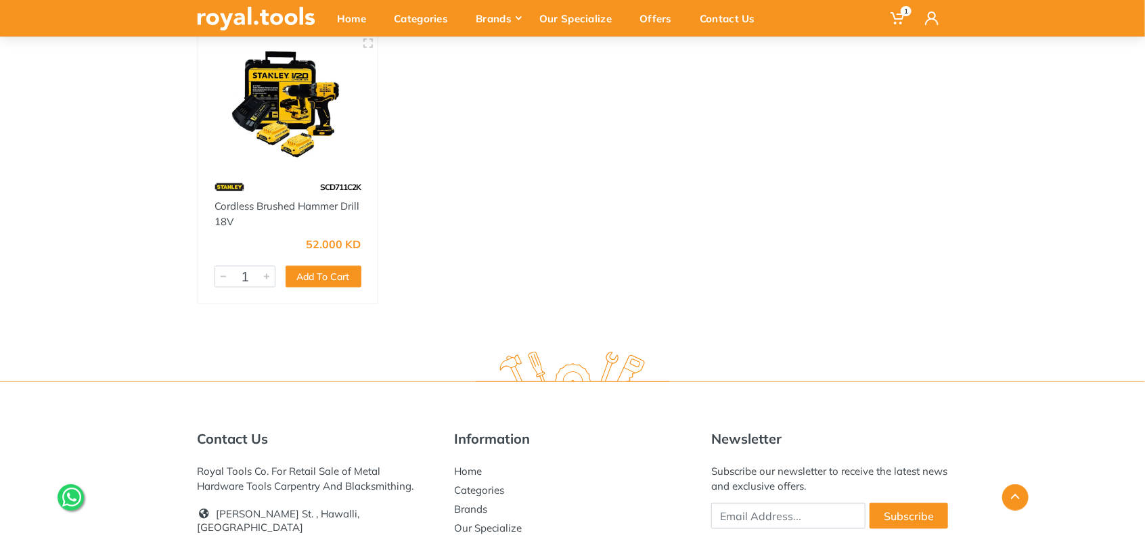
scroll to position [564, 0]
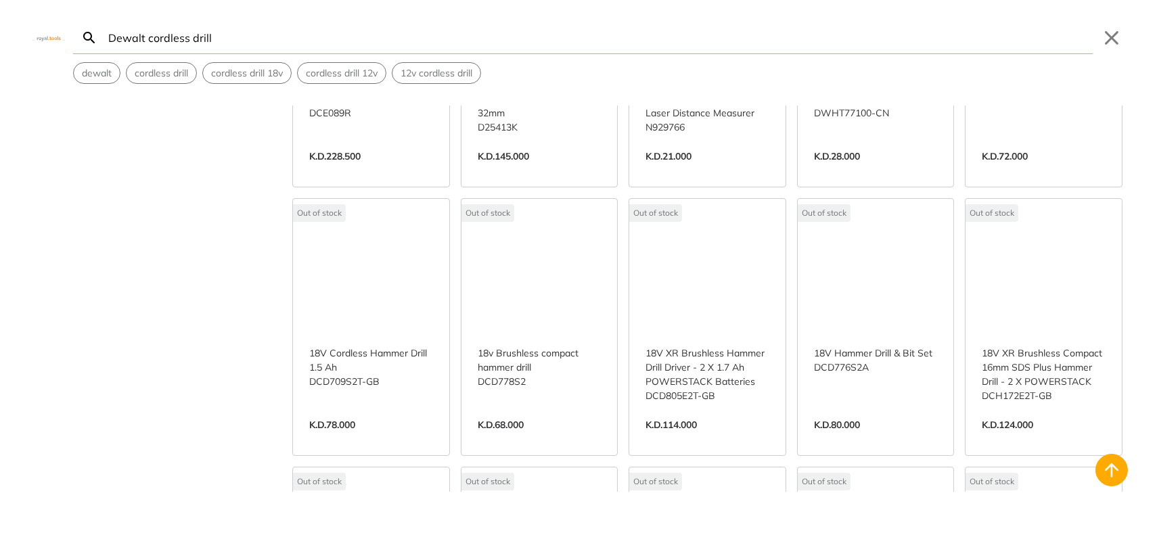
scroll to position [6674, 0]
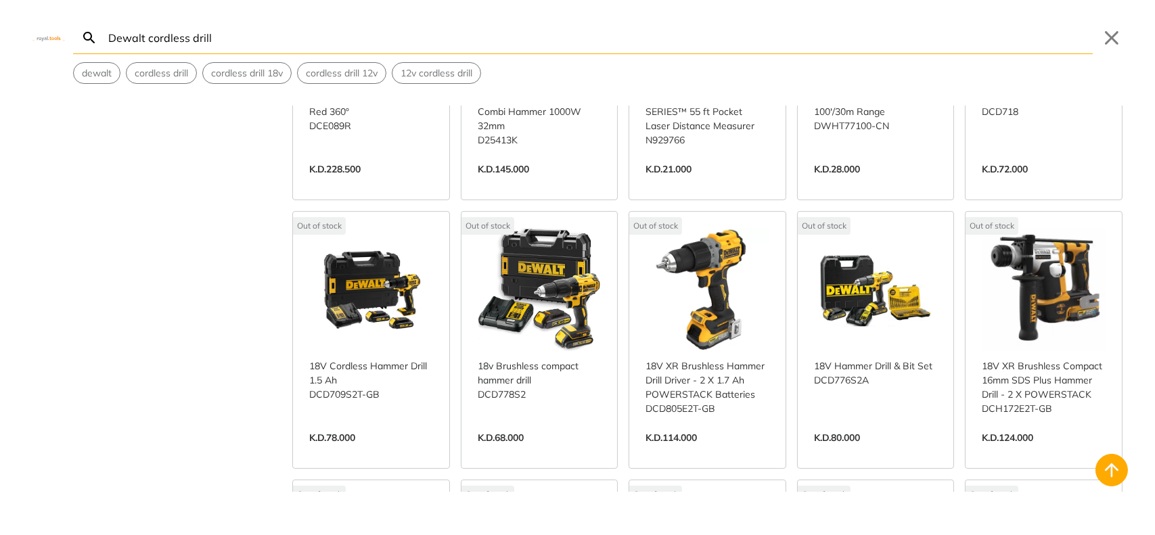
click at [391, 452] on link "View more →" at bounding box center [371, 452] width 124 height 0
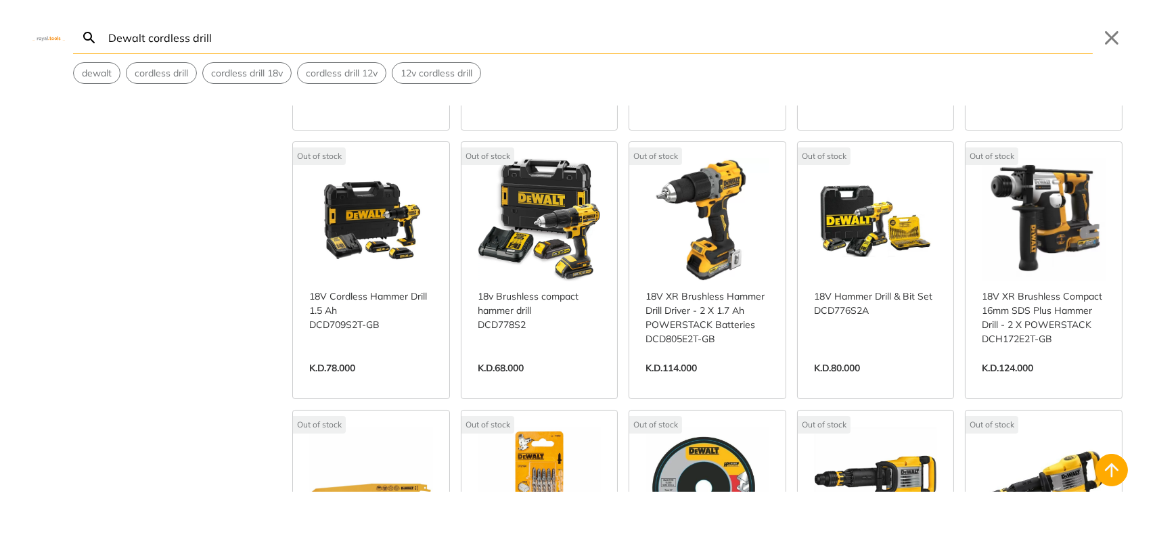
scroll to position [6713, 0]
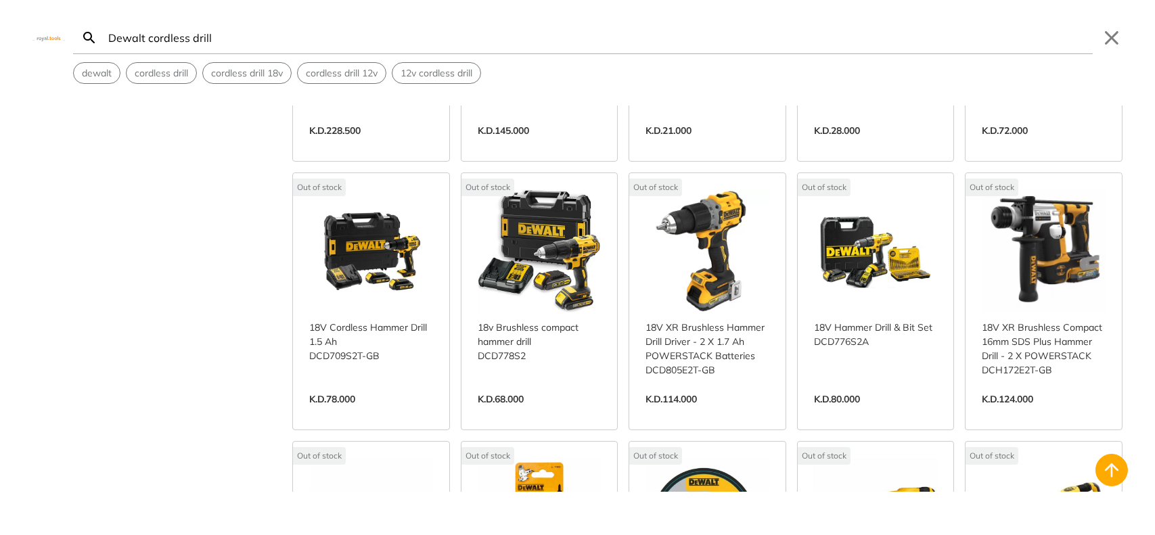
click at [699, 414] on link "View more →" at bounding box center [708, 414] width 124 height 0
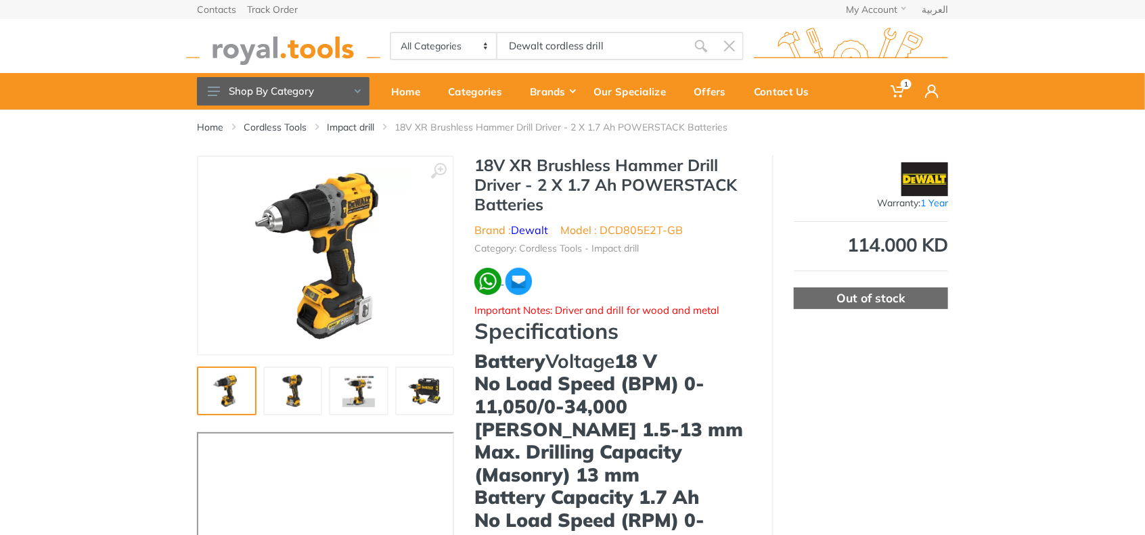
click at [487, 284] on img at bounding box center [487, 281] width 27 height 27
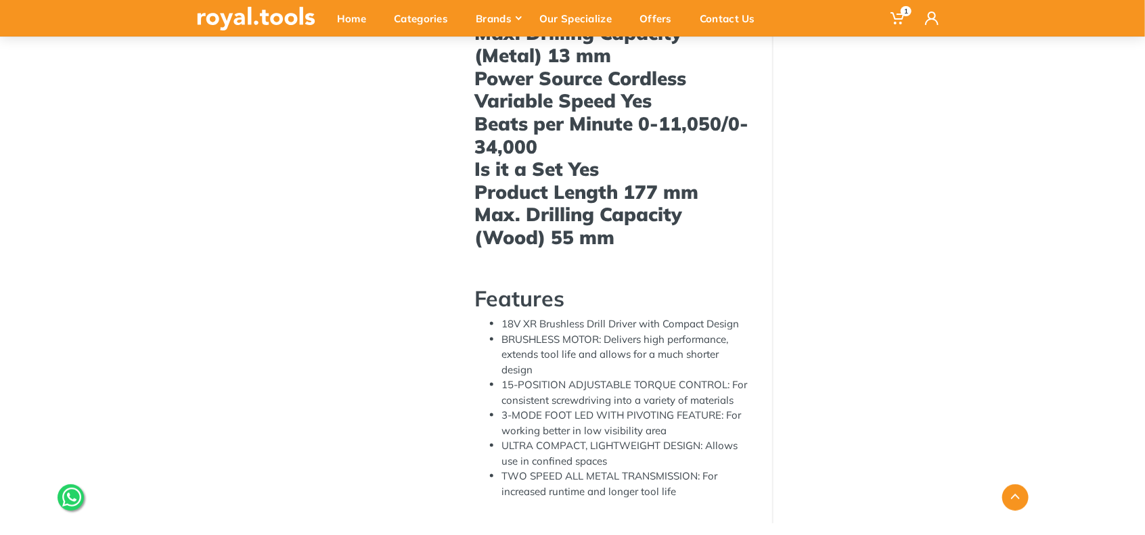
scroll to position [564, 0]
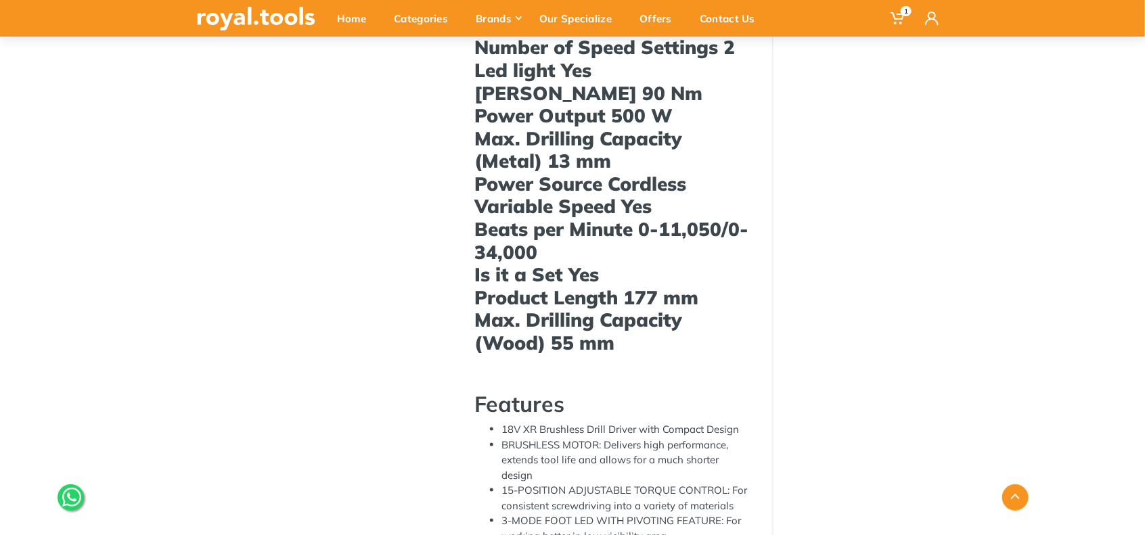
drag, startPoint x: 415, startPoint y: 311, endPoint x: 908, endPoint y: 243, distance: 497.5
click at [909, 240] on div "Warranty: 1 Year 114.000 KD Out of stock" at bounding box center [860, 111] width 176 height 1038
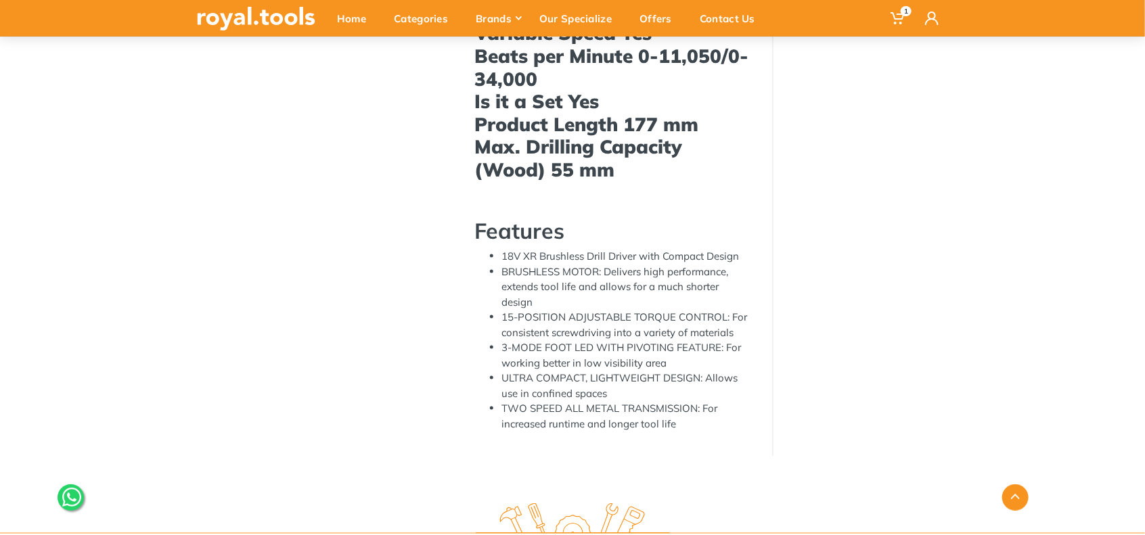
scroll to position [687, 0]
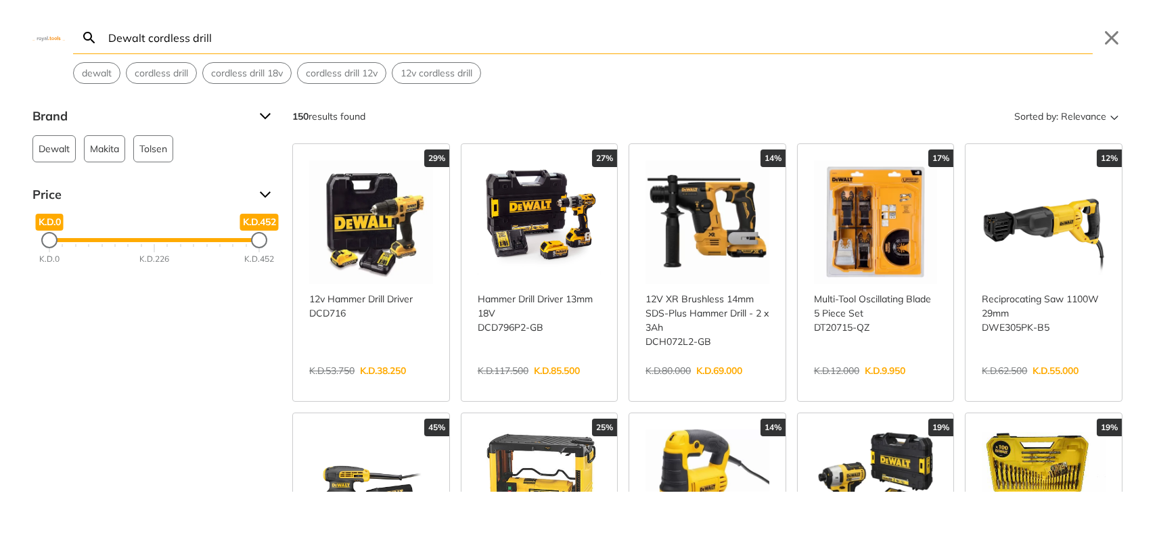
drag, startPoint x: 766, startPoint y: 311, endPoint x: 529, endPoint y: 201, distance: 261.3
click at [529, 385] on link "View more →" at bounding box center [540, 385] width 124 height 0
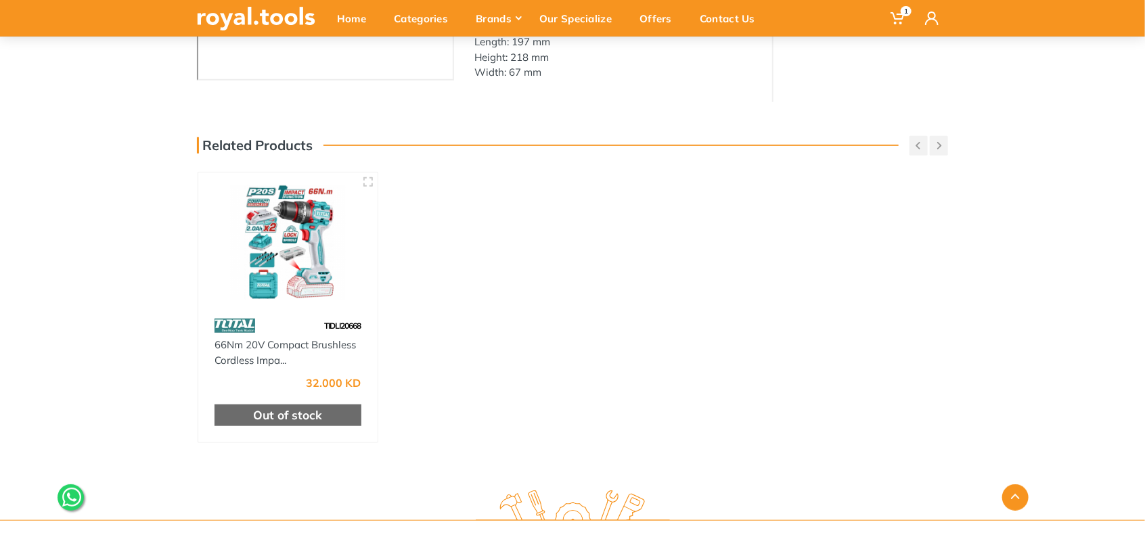
scroll to position [451, 0]
